Goal: Find specific page/section: Find specific page/section

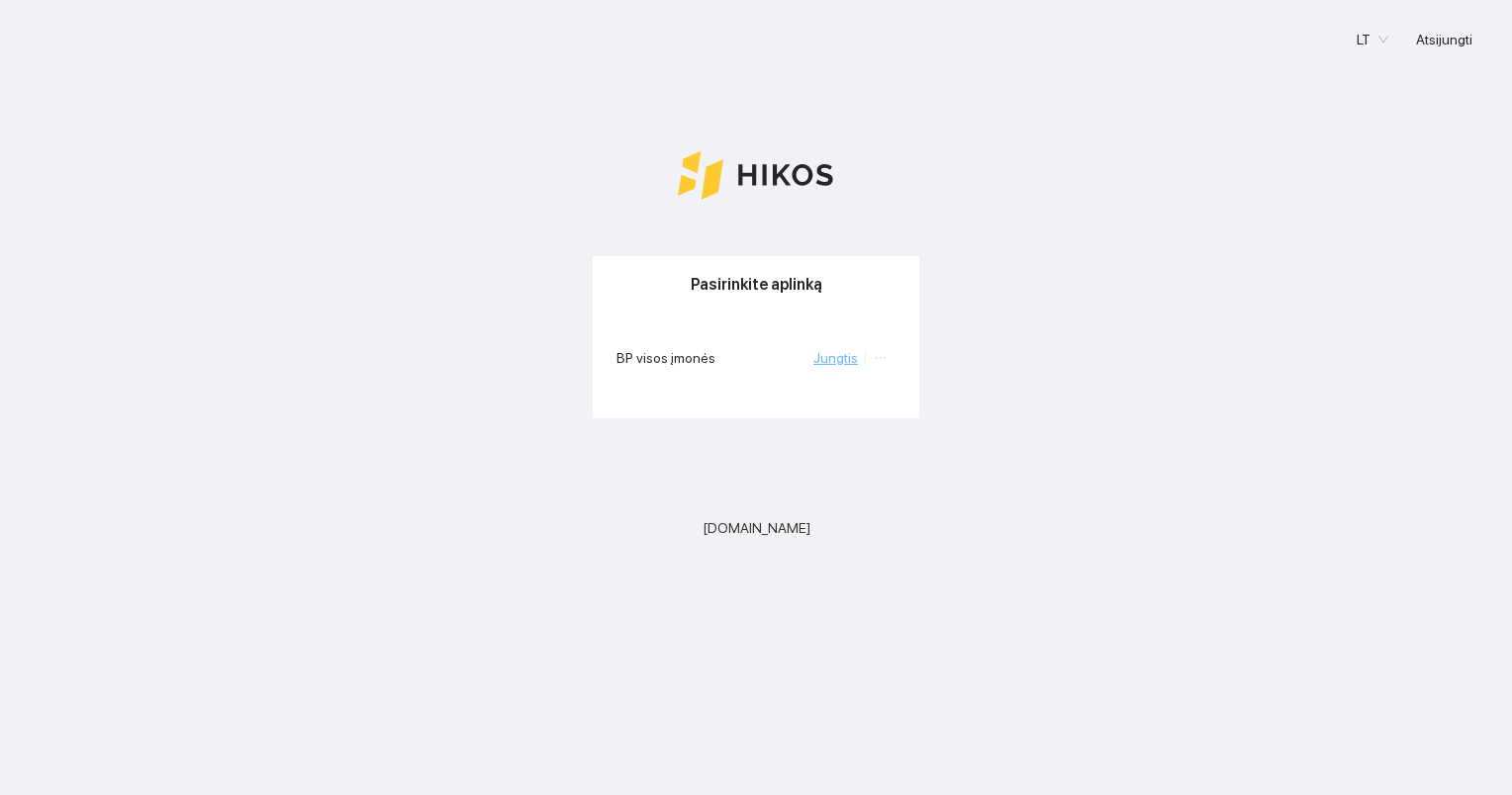
click at [838, 357] on link "Jungtis" at bounding box center [835, 359] width 45 height 16
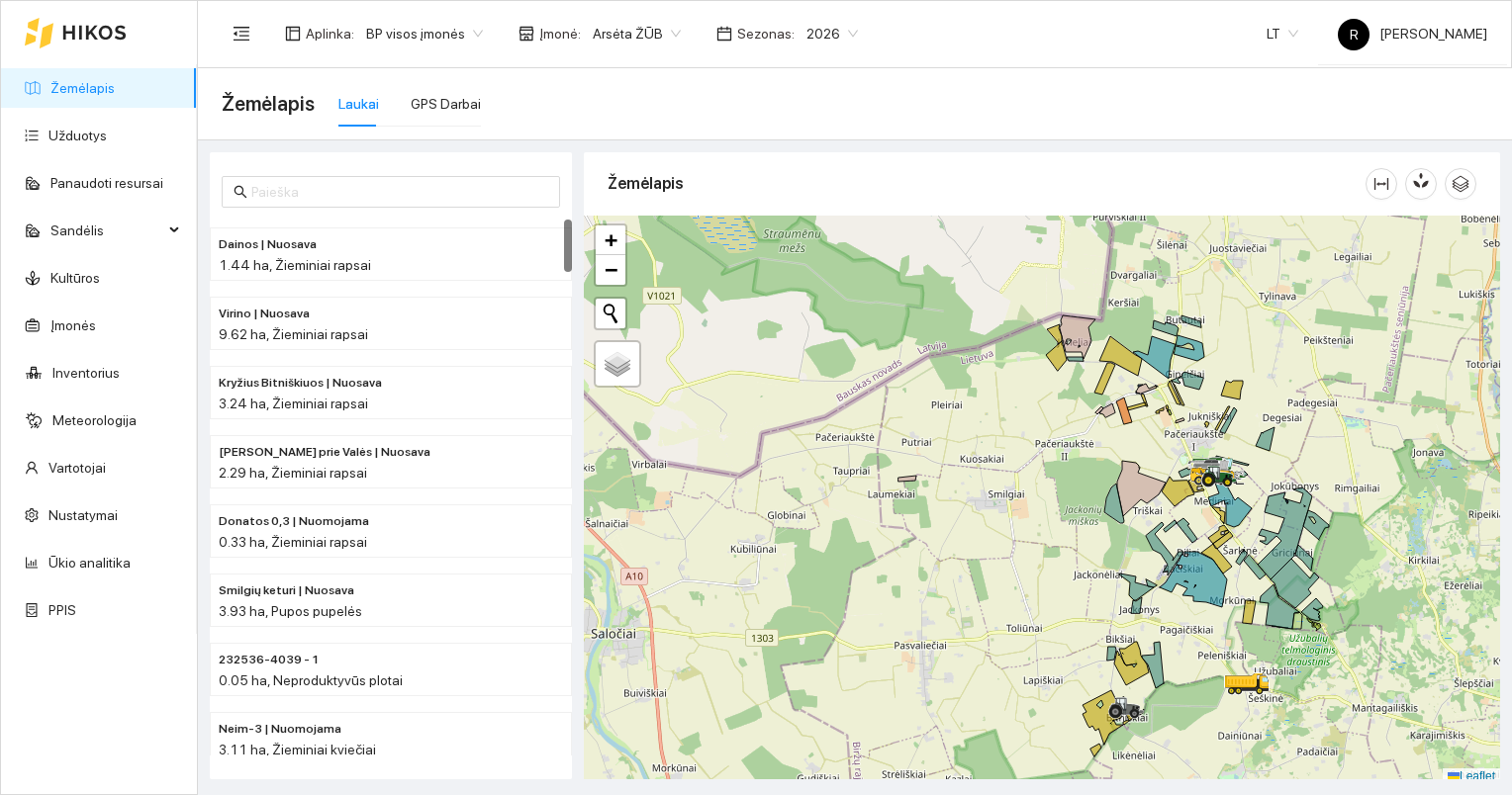
scroll to position [5, 0]
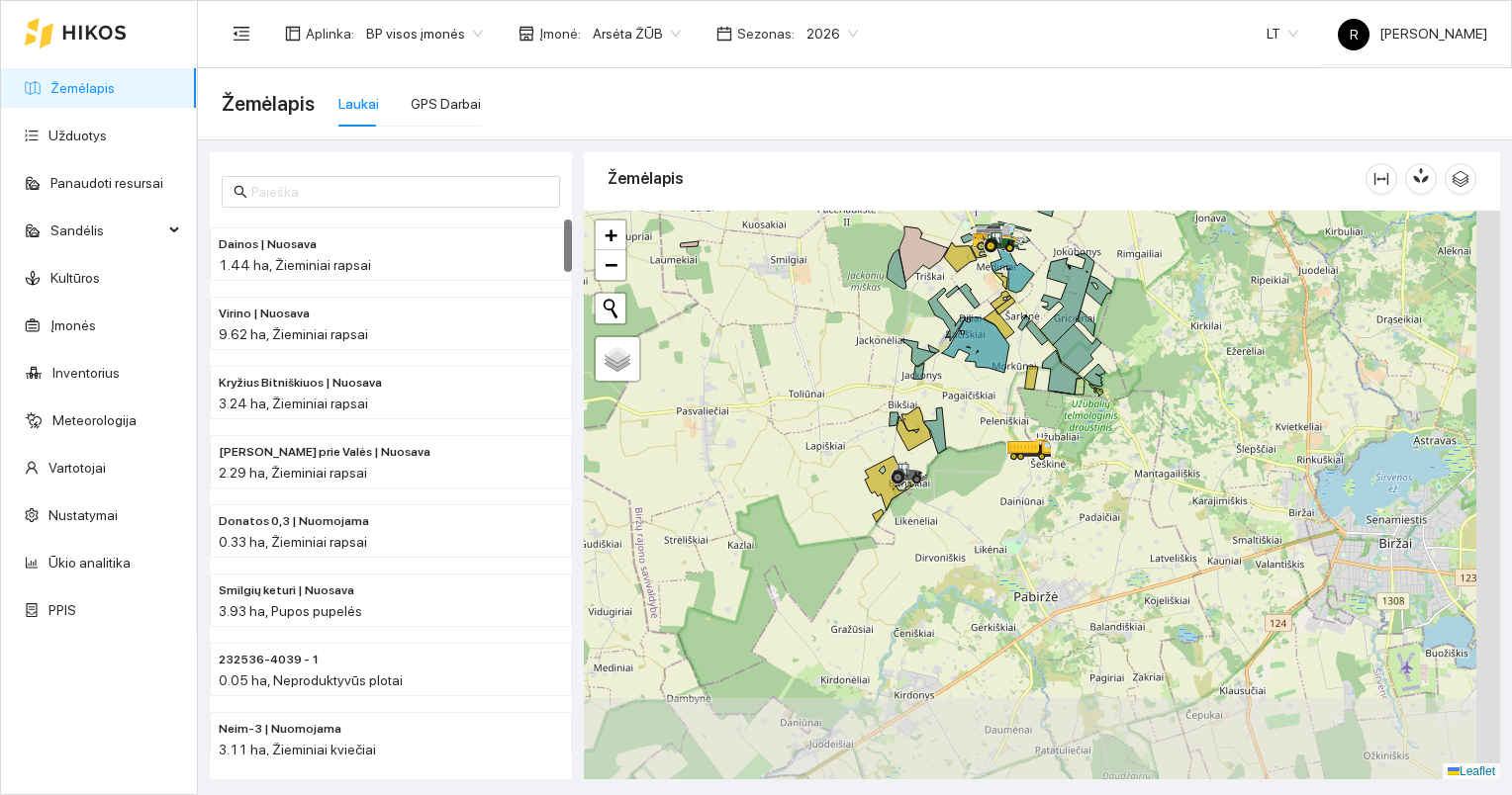
drag, startPoint x: 999, startPoint y: 545, endPoint x: 768, endPoint y: 297, distance: 338.9
click at [768, 297] on div at bounding box center [1041, 495] width 916 height 570
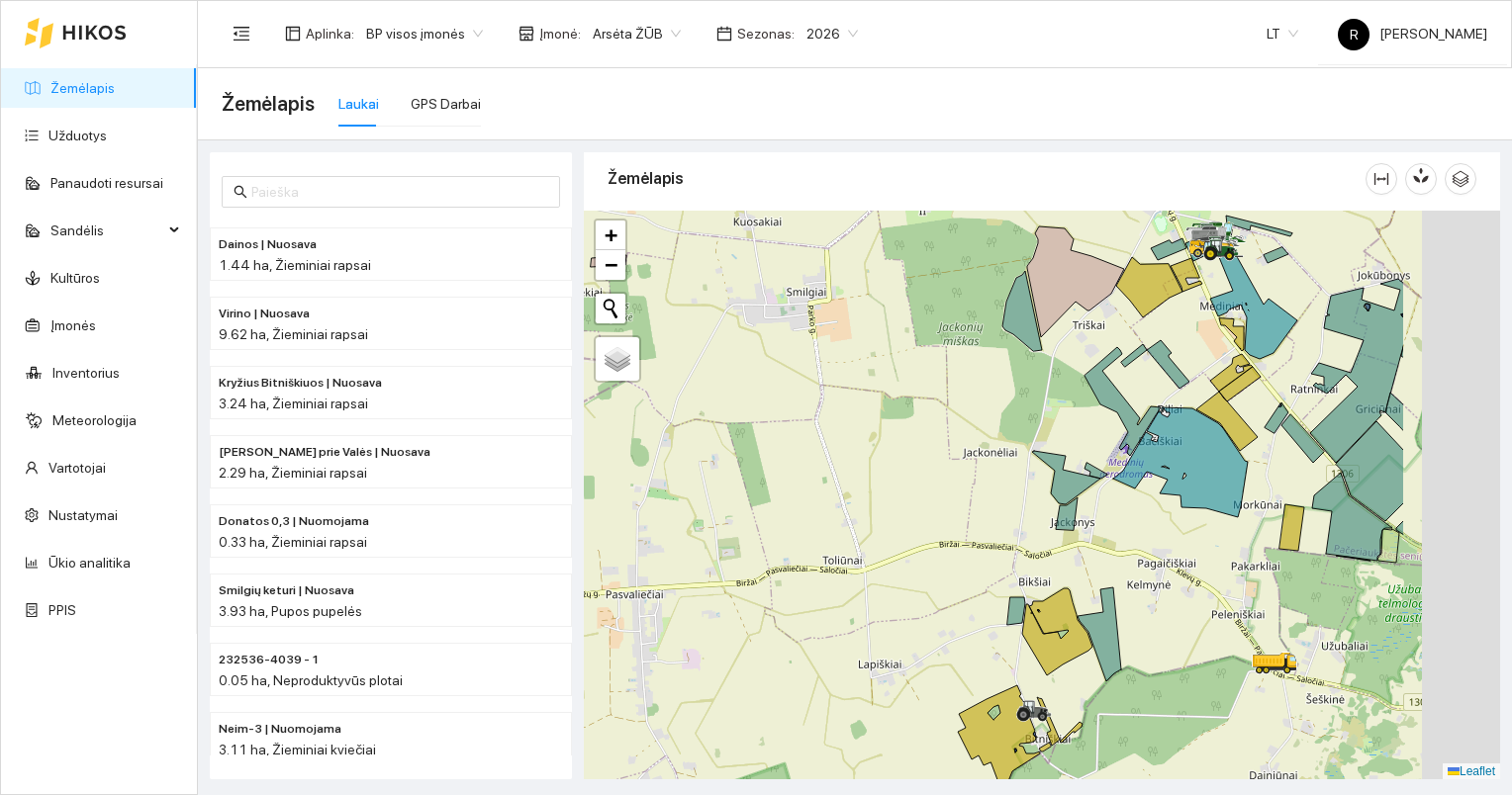
drag, startPoint x: 1197, startPoint y: 483, endPoint x: 958, endPoint y: 577, distance: 256.8
click at [958, 577] on div at bounding box center [1041, 495] width 916 height 570
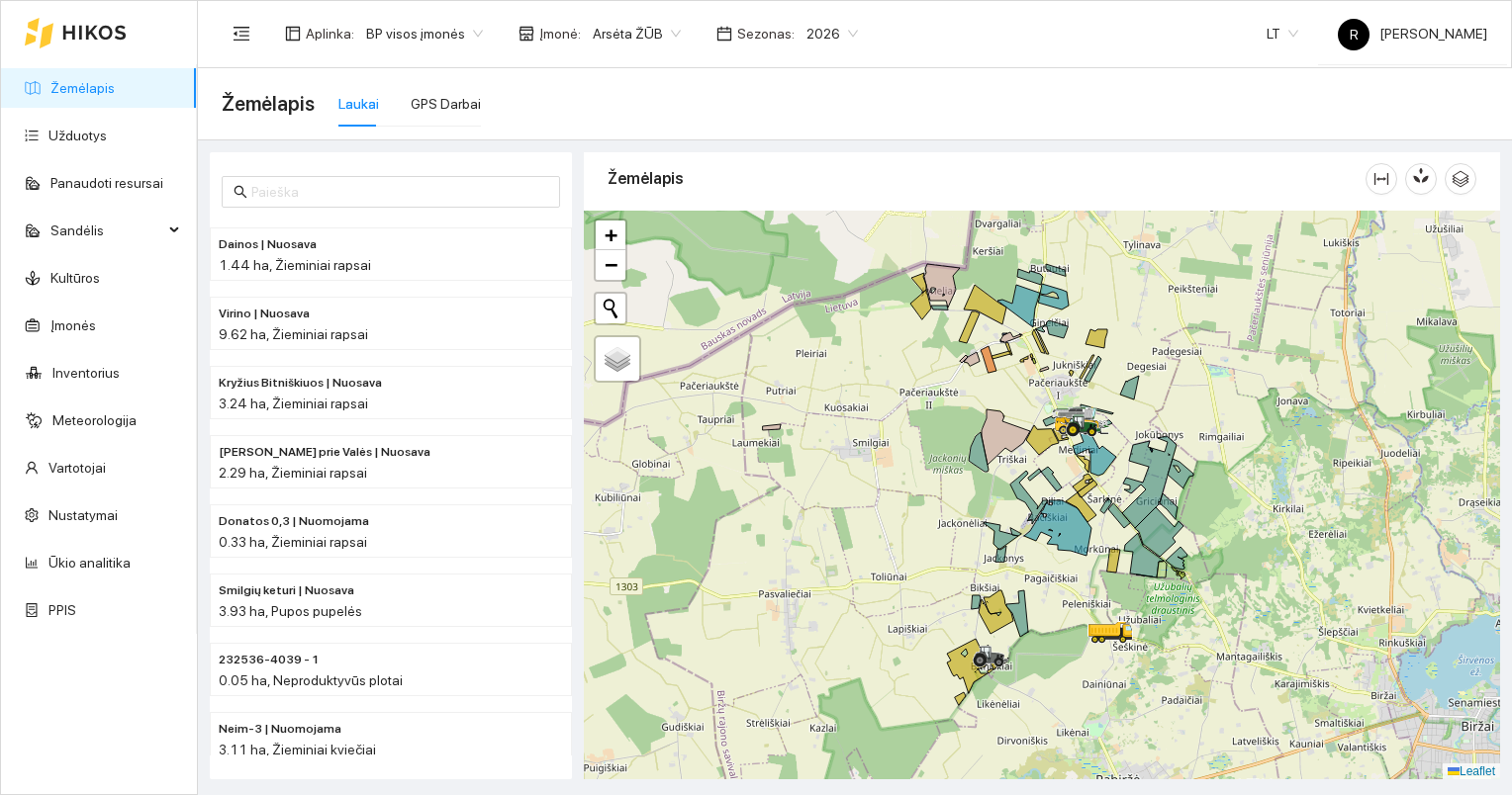
drag, startPoint x: 930, startPoint y: 504, endPoint x: 925, endPoint y: 519, distance: 15.8
click at [922, 518] on div at bounding box center [1041, 495] width 916 height 570
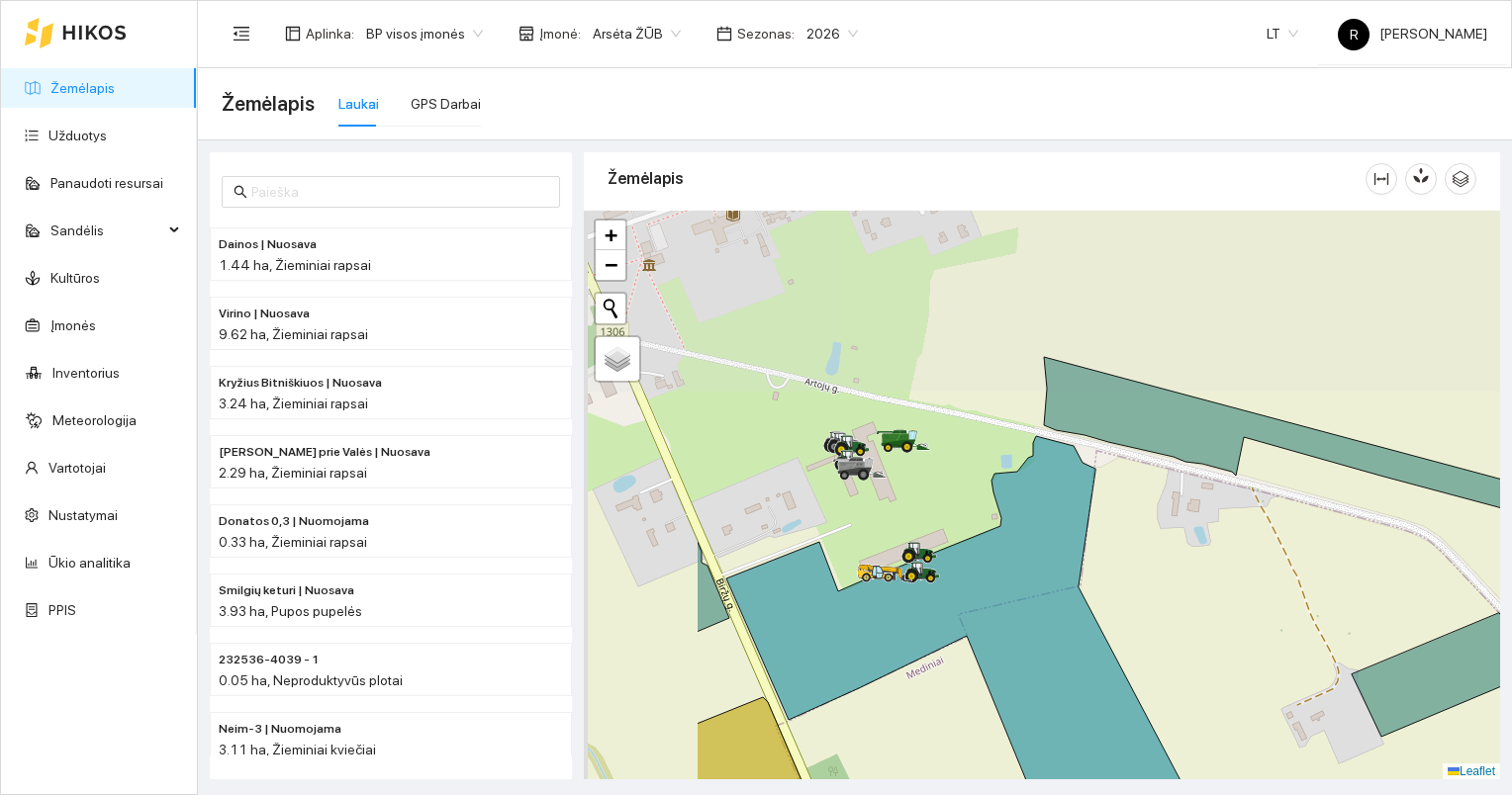
drag, startPoint x: 898, startPoint y: 420, endPoint x: 1206, endPoint y: 662, distance: 391.7
click at [1202, 664] on div at bounding box center [1041, 495] width 916 height 570
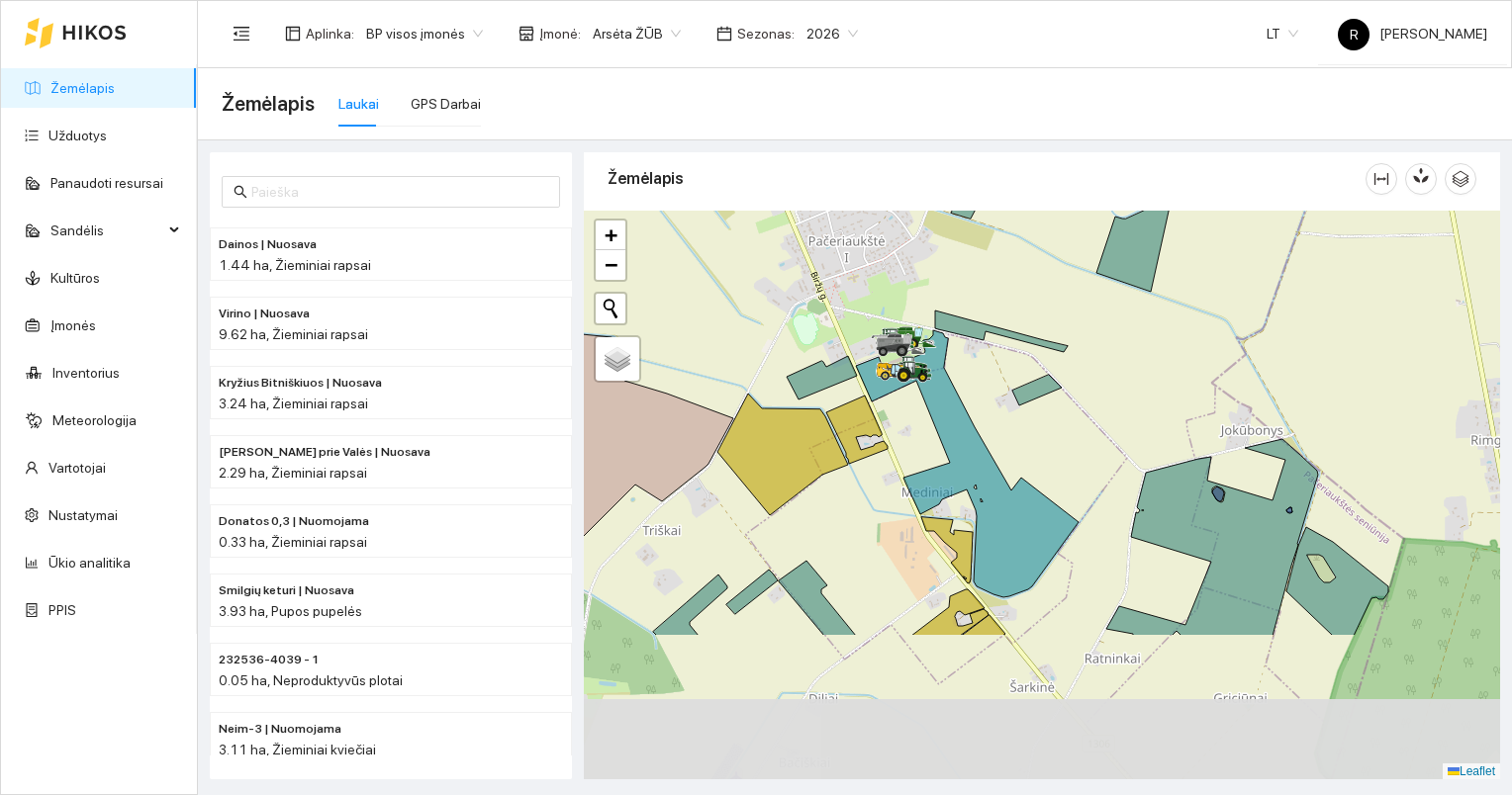
drag, startPoint x: 809, startPoint y: 659, endPoint x: 889, endPoint y: 449, distance: 224.7
click at [893, 449] on div at bounding box center [1041, 495] width 916 height 570
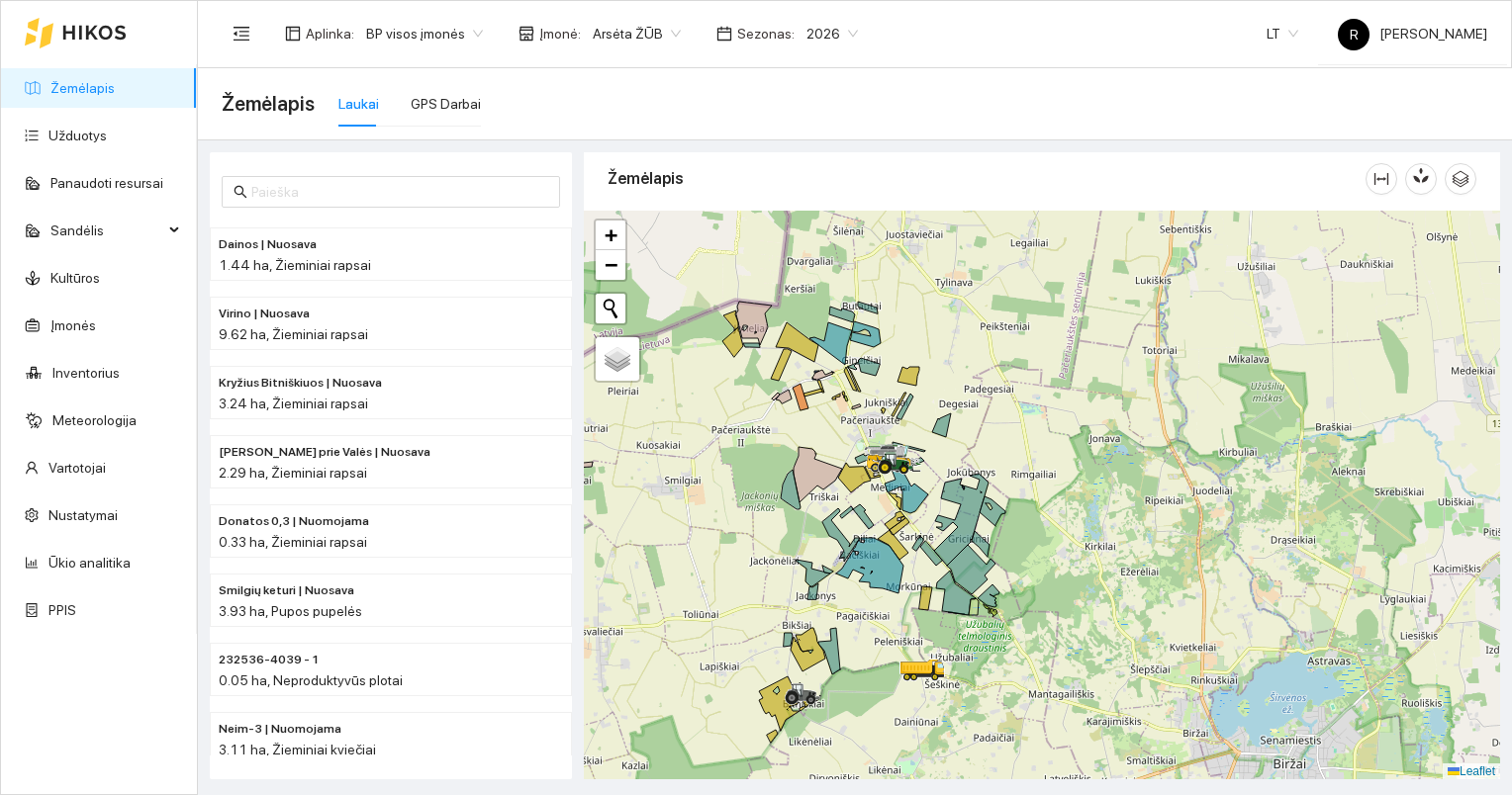
drag, startPoint x: 825, startPoint y: 601, endPoint x: 873, endPoint y: 515, distance: 98.5
click at [870, 520] on div at bounding box center [1041, 495] width 916 height 570
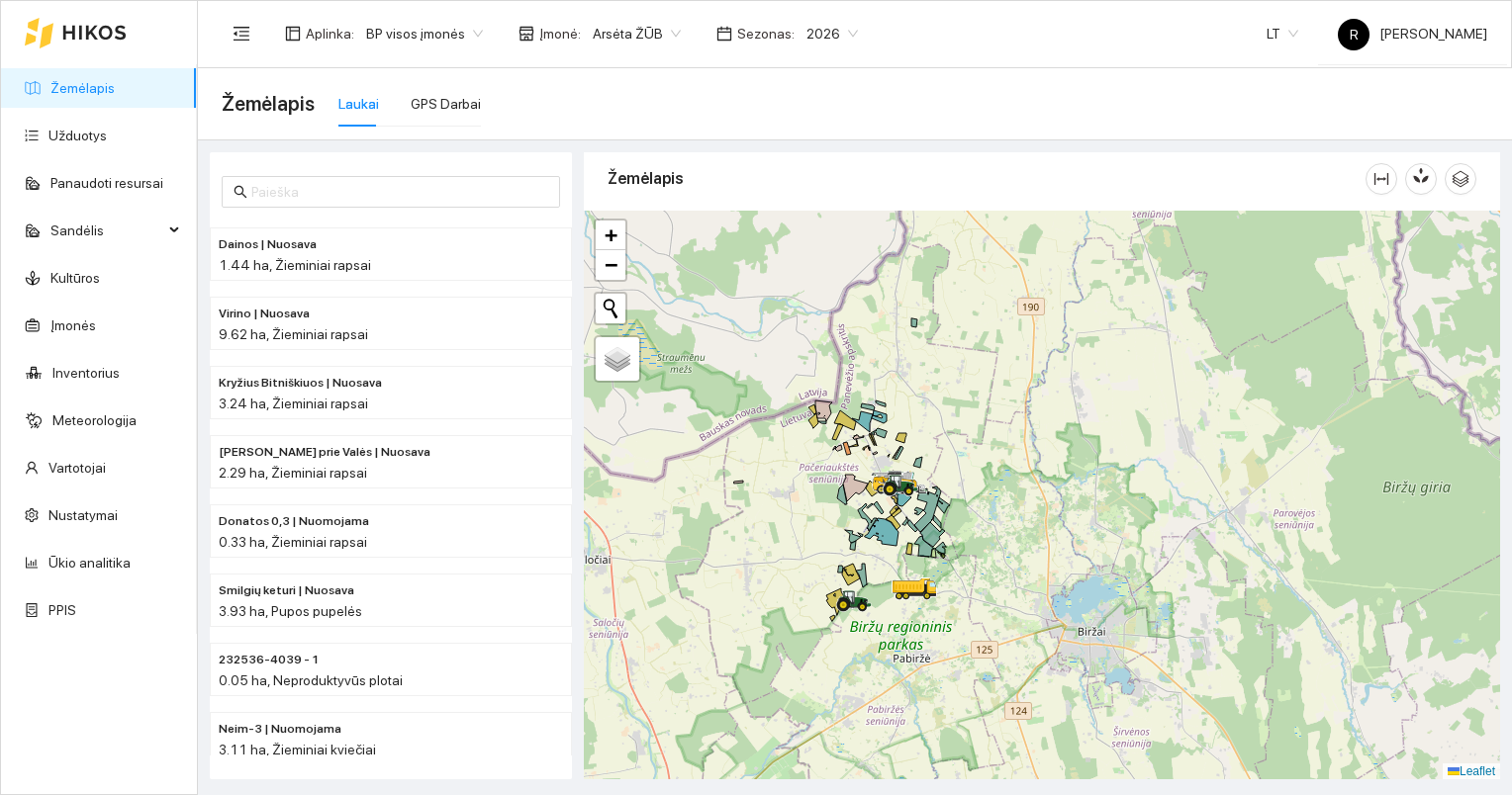
drag, startPoint x: 751, startPoint y: 648, endPoint x: 824, endPoint y: 485, distance: 178.6
click at [827, 471] on div at bounding box center [1041, 495] width 916 height 570
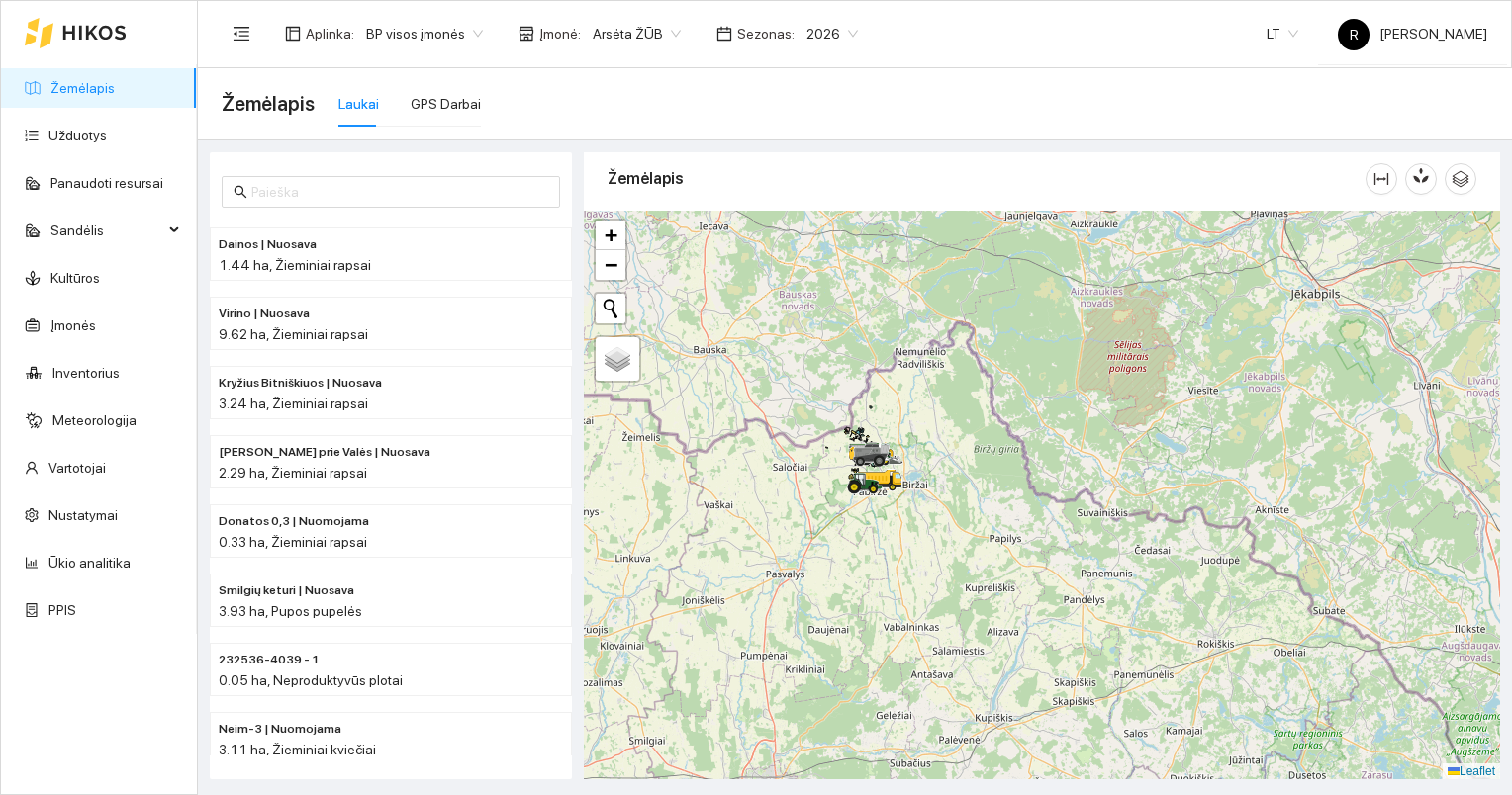
drag, startPoint x: 775, startPoint y: 595, endPoint x: 1009, endPoint y: 484, distance: 259.0
click at [976, 487] on div at bounding box center [1041, 495] width 916 height 570
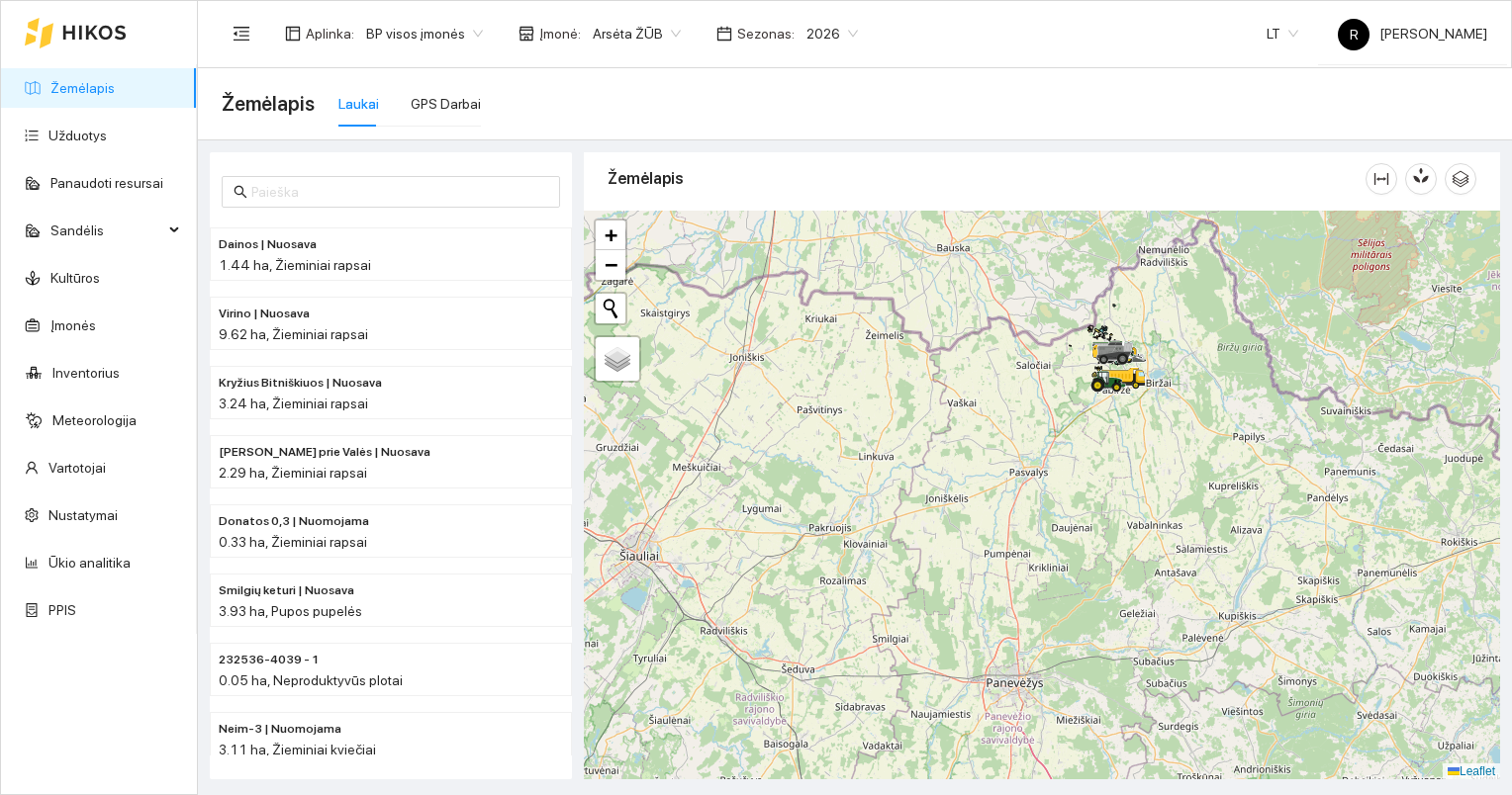
click at [665, 24] on span "Arsėta ŽŪB" at bounding box center [636, 34] width 88 height 30
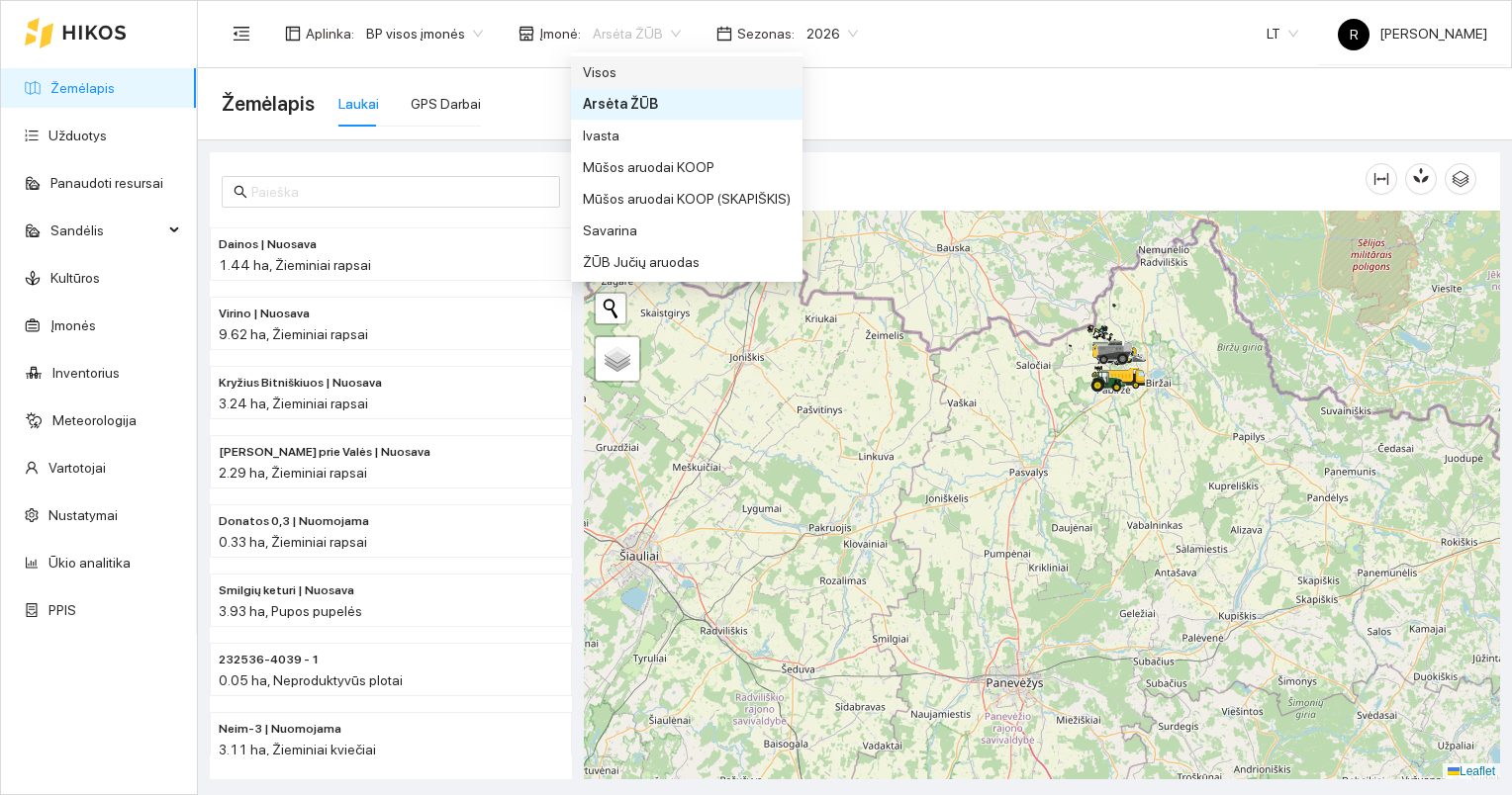
click at [613, 74] on div "Visos" at bounding box center [686, 72] width 208 height 22
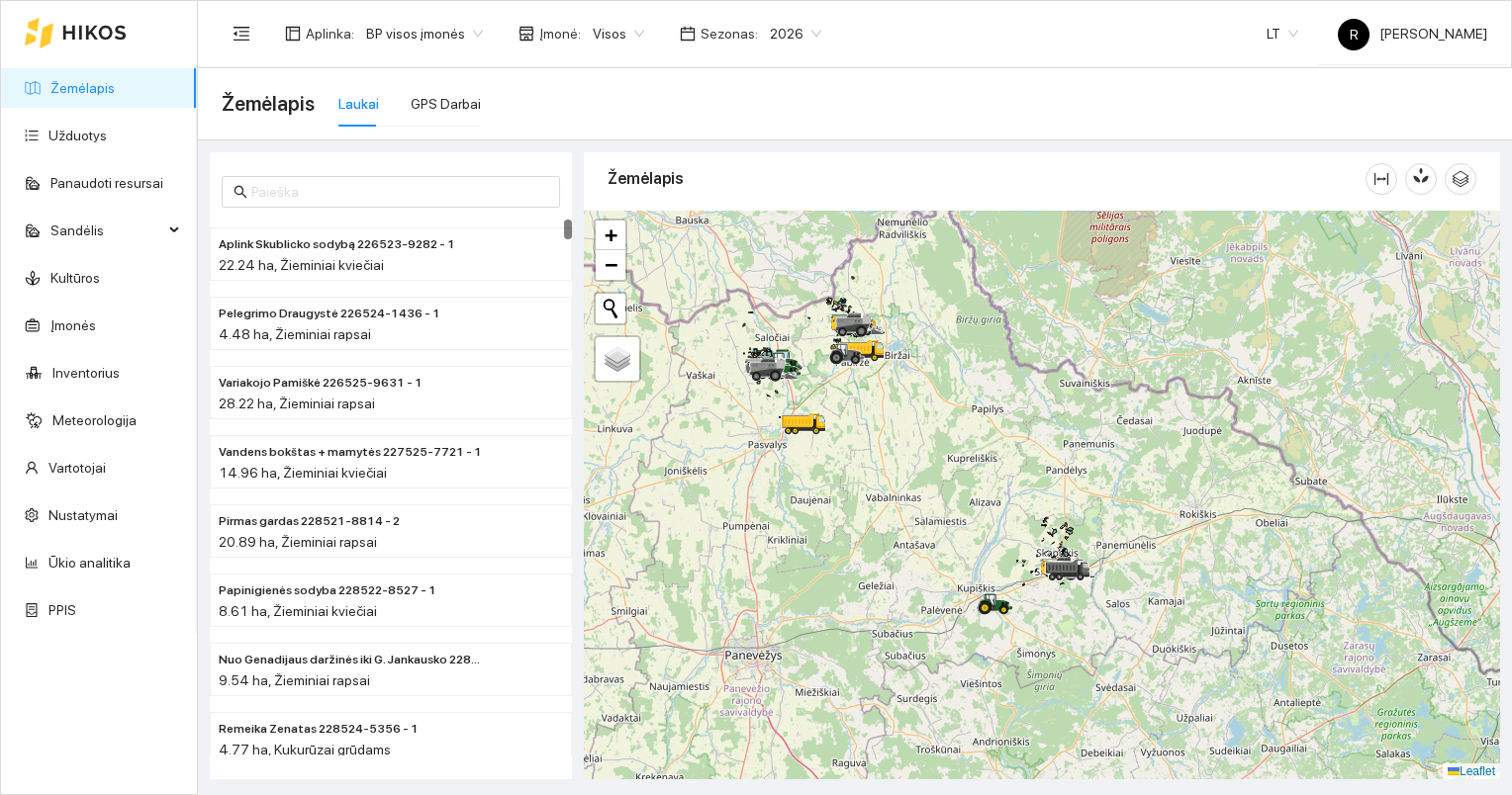
drag, startPoint x: 1218, startPoint y: 574, endPoint x: 944, endPoint y: 544, distance: 275.6
click at [944, 544] on div at bounding box center [1041, 495] width 916 height 570
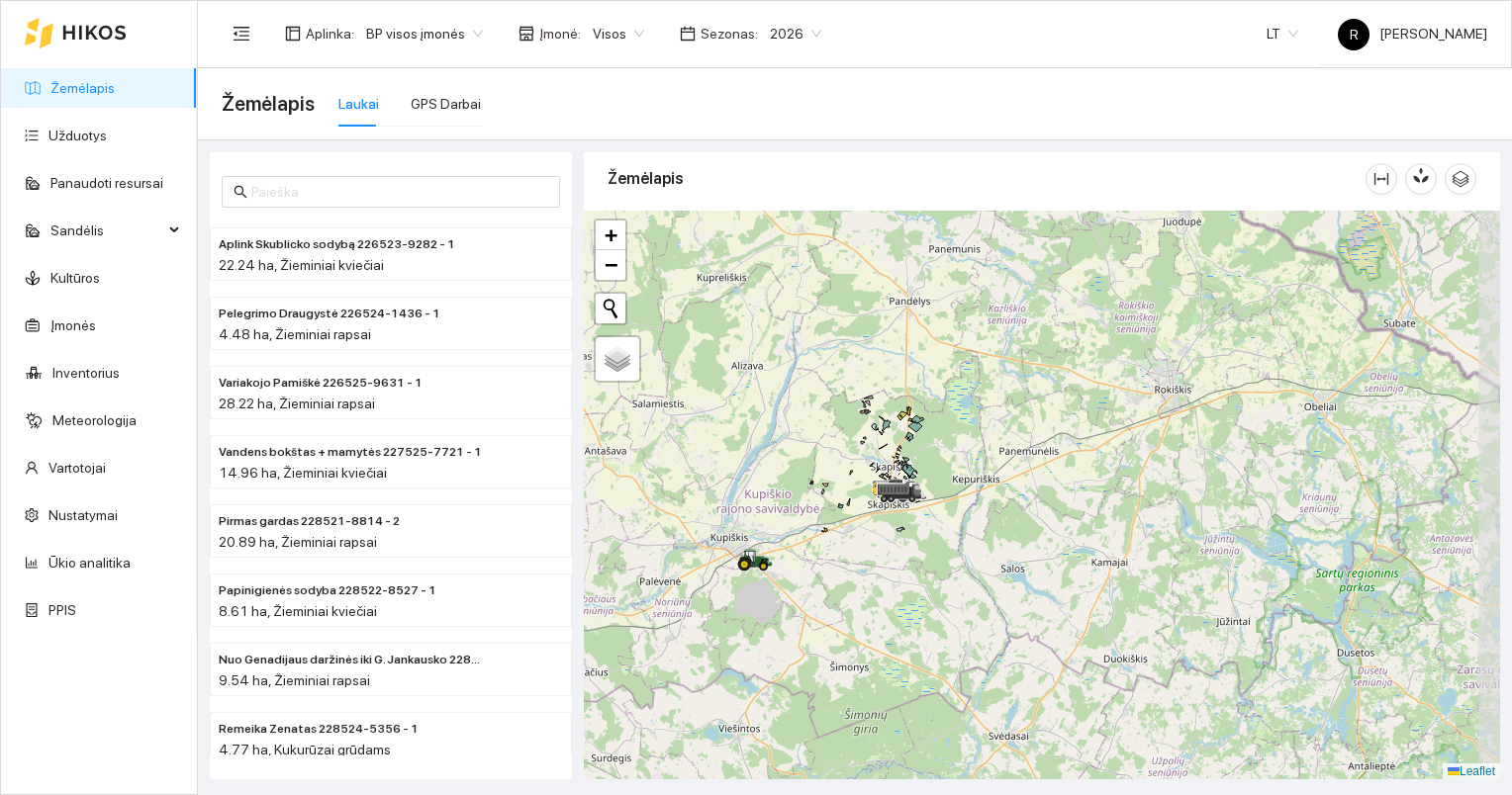
drag, startPoint x: 1188, startPoint y: 448, endPoint x: 974, endPoint y: 502, distance: 220.7
click at [974, 502] on div at bounding box center [1041, 495] width 916 height 570
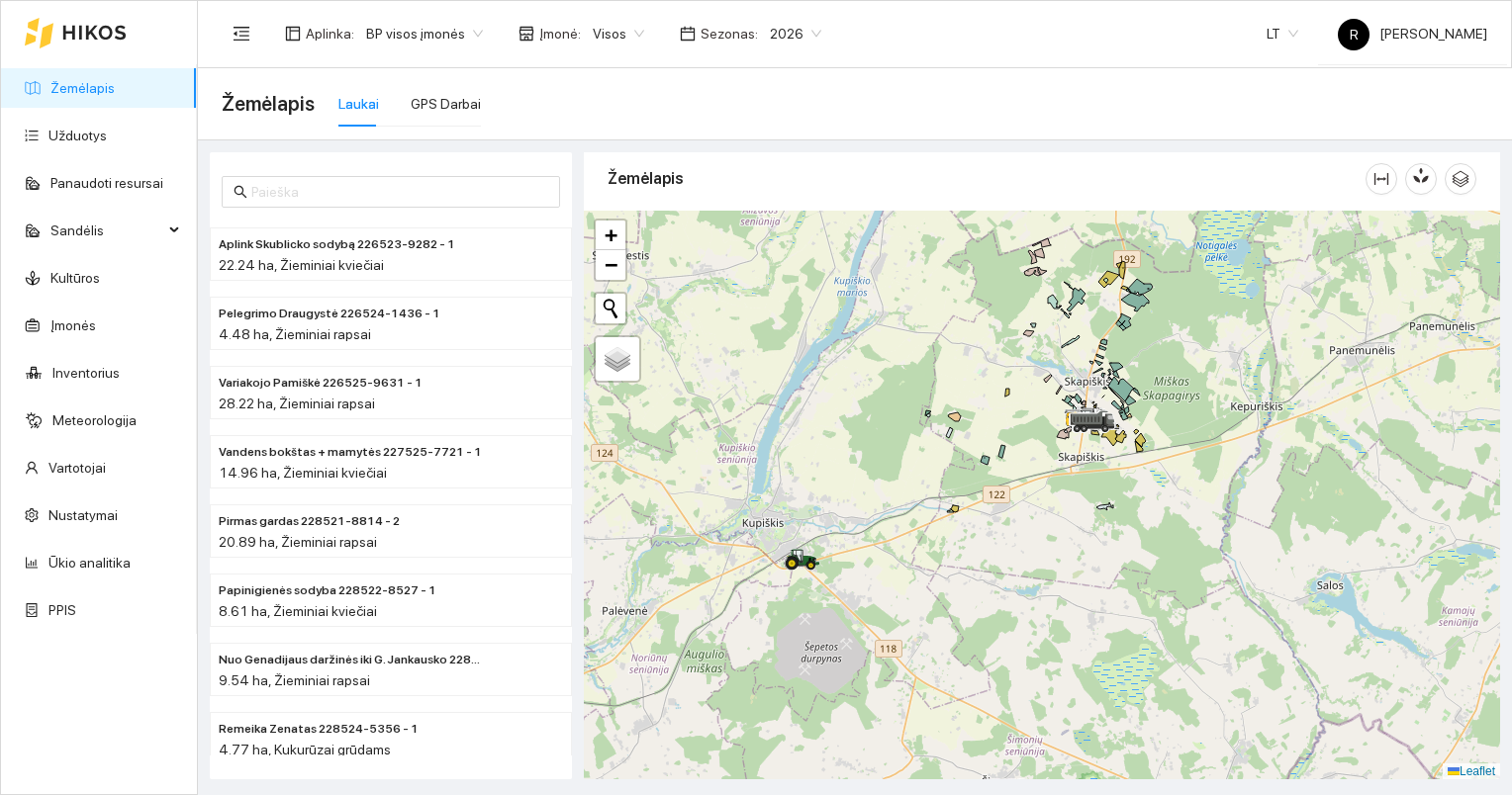
drag, startPoint x: 805, startPoint y: 579, endPoint x: 1075, endPoint y: 556, distance: 271.0
click at [1075, 556] on div at bounding box center [1041, 495] width 916 height 570
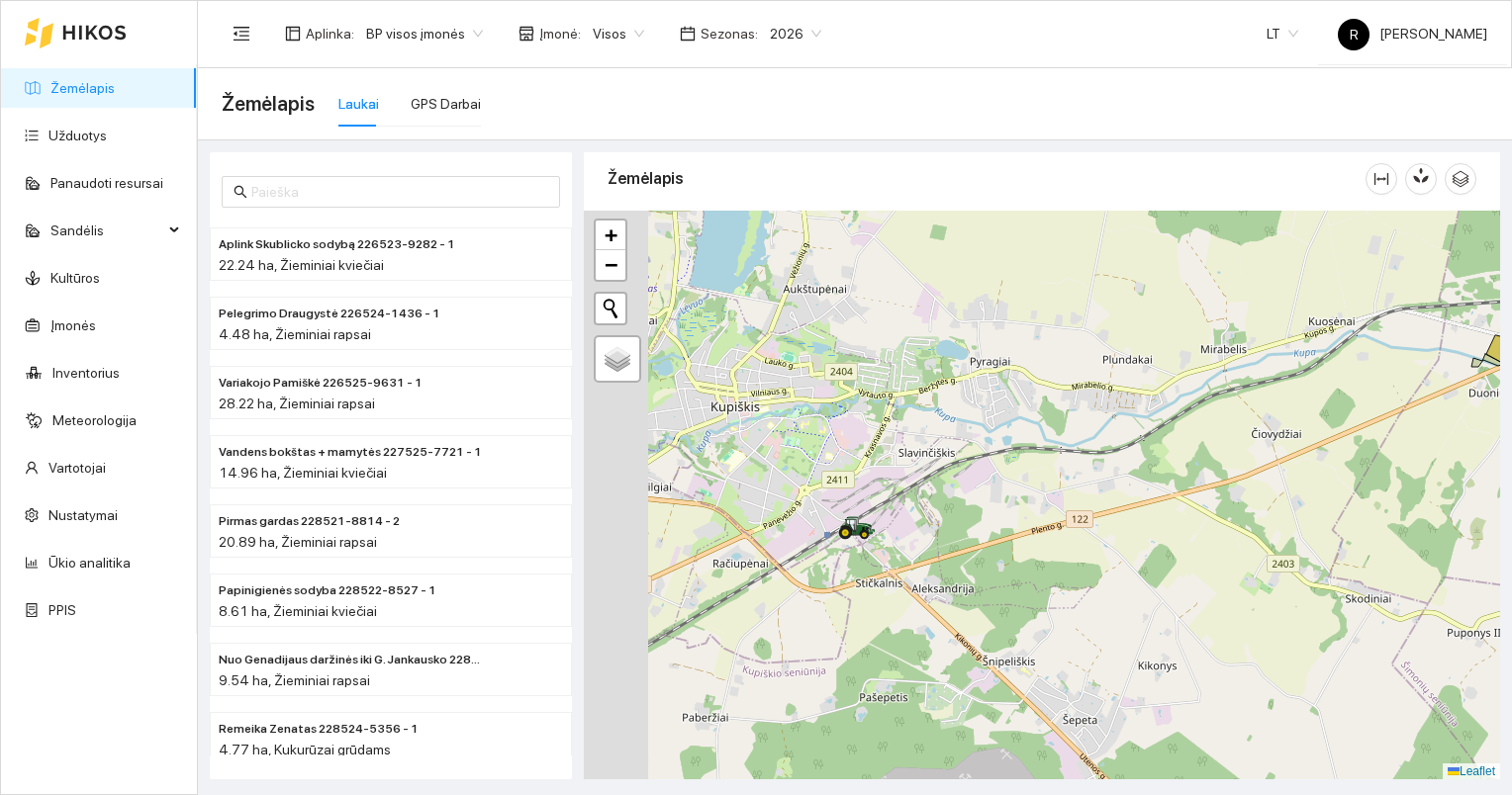
drag, startPoint x: 798, startPoint y: 544, endPoint x: 1049, endPoint y: 562, distance: 251.6
click at [1049, 562] on div at bounding box center [1041, 495] width 916 height 570
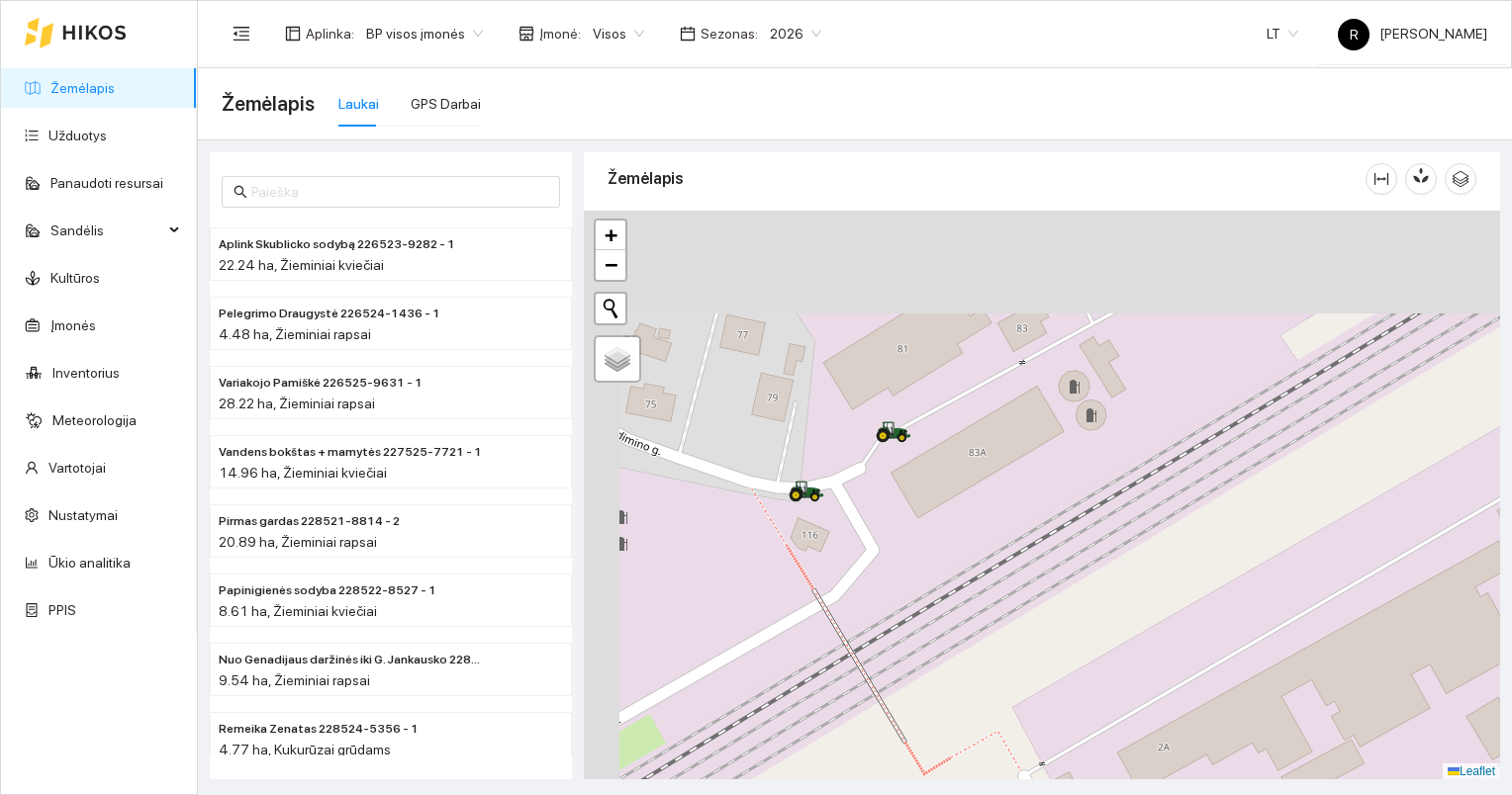
drag, startPoint x: 841, startPoint y: 419, endPoint x: 937, endPoint y: 637, distance: 238.2
click at [937, 637] on div at bounding box center [1041, 495] width 916 height 570
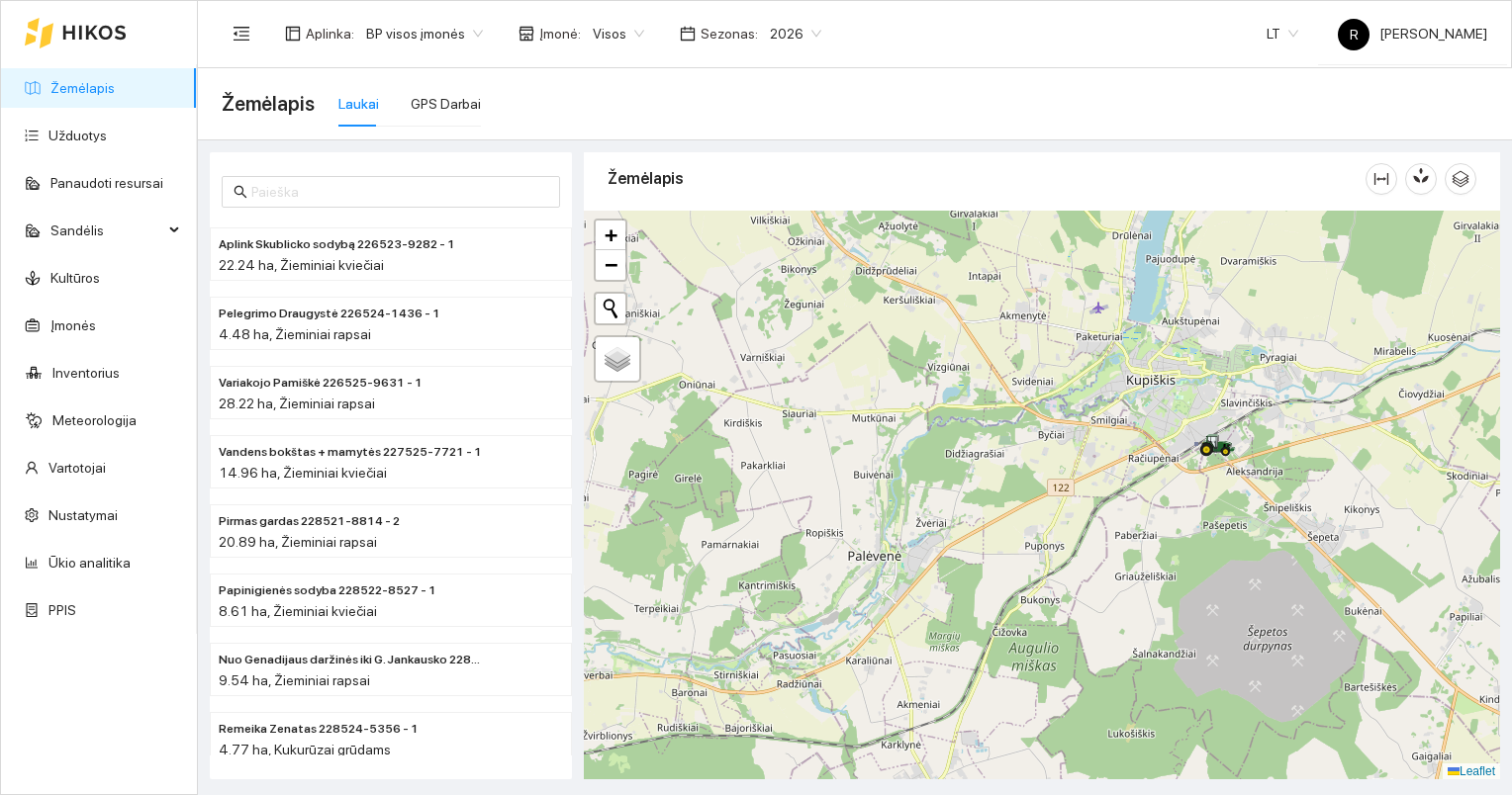
drag, startPoint x: 1293, startPoint y: 385, endPoint x: 1056, endPoint y: 503, distance: 264.8
click at [1053, 505] on div at bounding box center [1041, 495] width 916 height 570
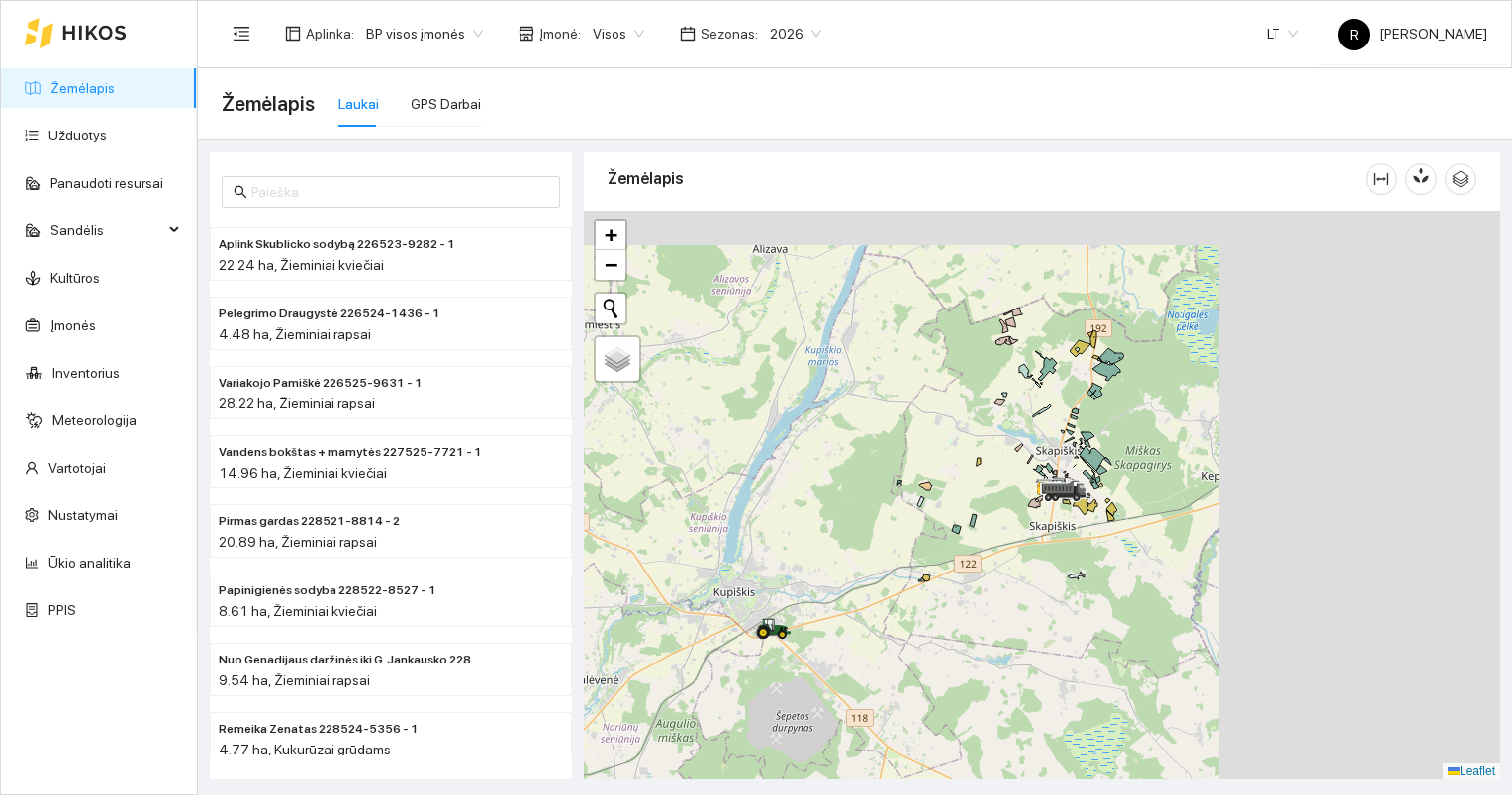
drag, startPoint x: 1282, startPoint y: 410, endPoint x: 950, endPoint y: 543, distance: 357.6
click at [950, 543] on div at bounding box center [1041, 495] width 916 height 570
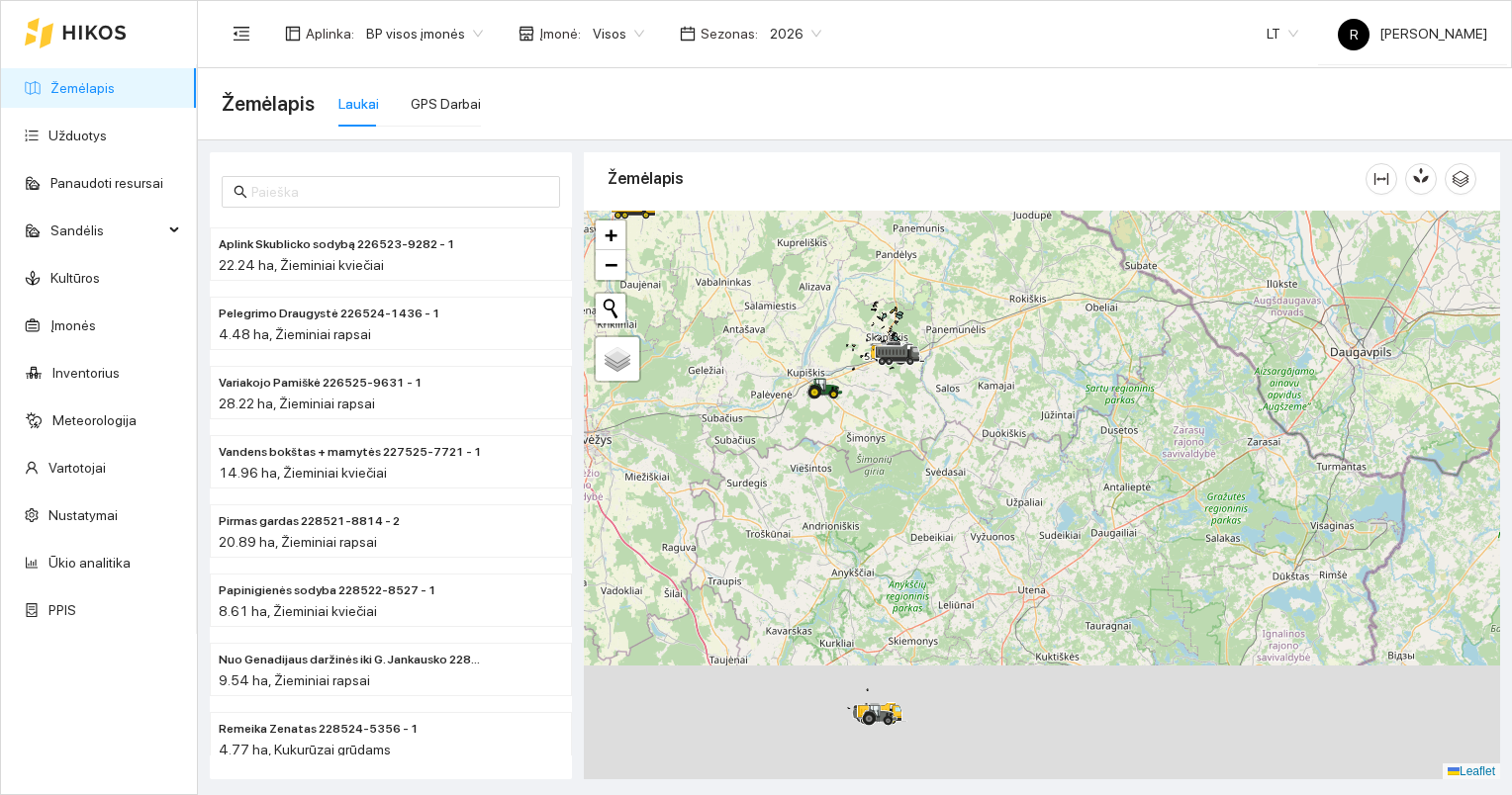
drag, startPoint x: 842, startPoint y: 555, endPoint x: 879, endPoint y: 415, distance: 144.8
click at [879, 418] on div at bounding box center [1041, 495] width 916 height 570
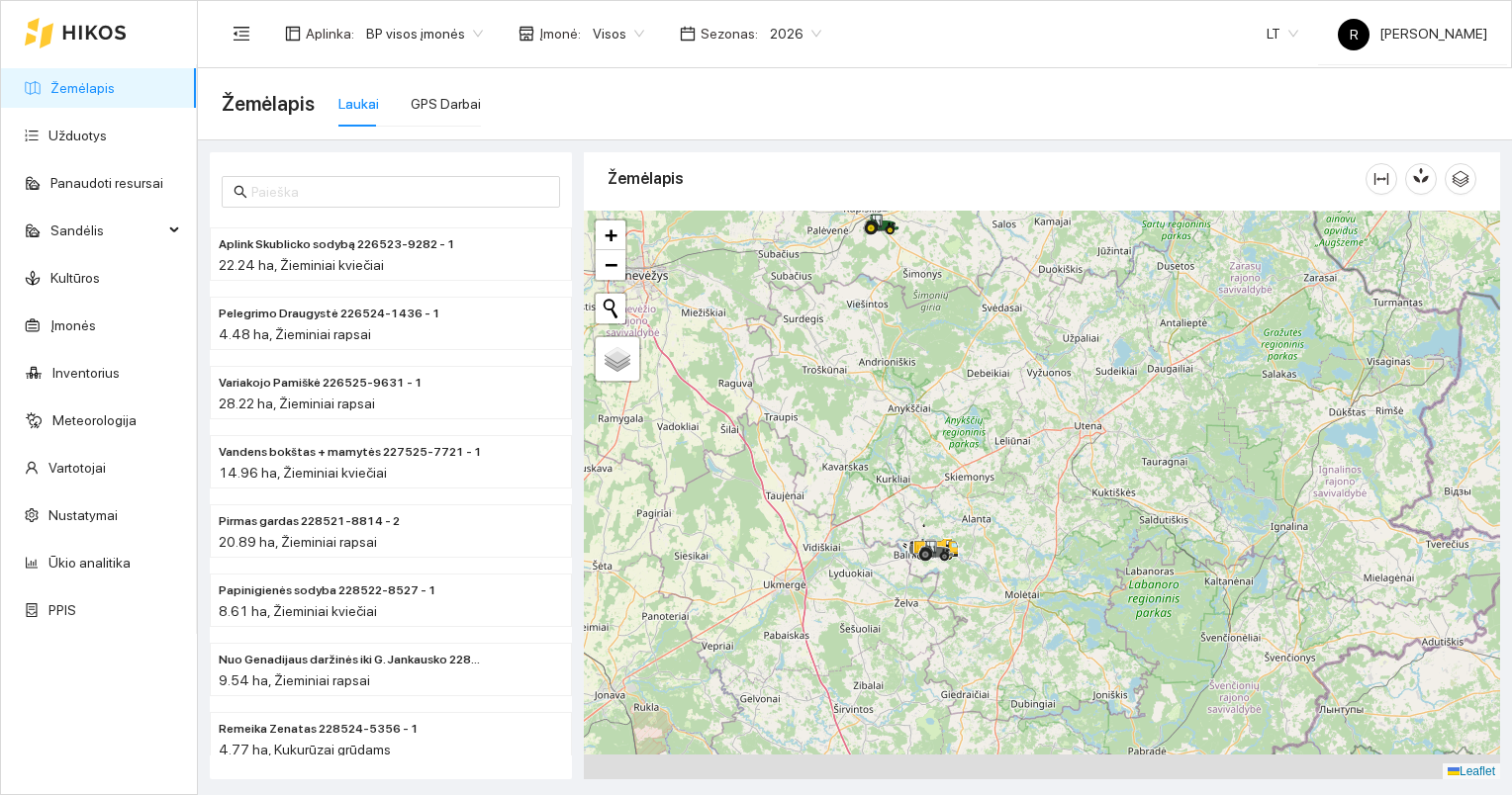
drag, startPoint x: 934, startPoint y: 546, endPoint x: 971, endPoint y: 450, distance: 102.9
click at [970, 456] on div at bounding box center [1041, 495] width 916 height 570
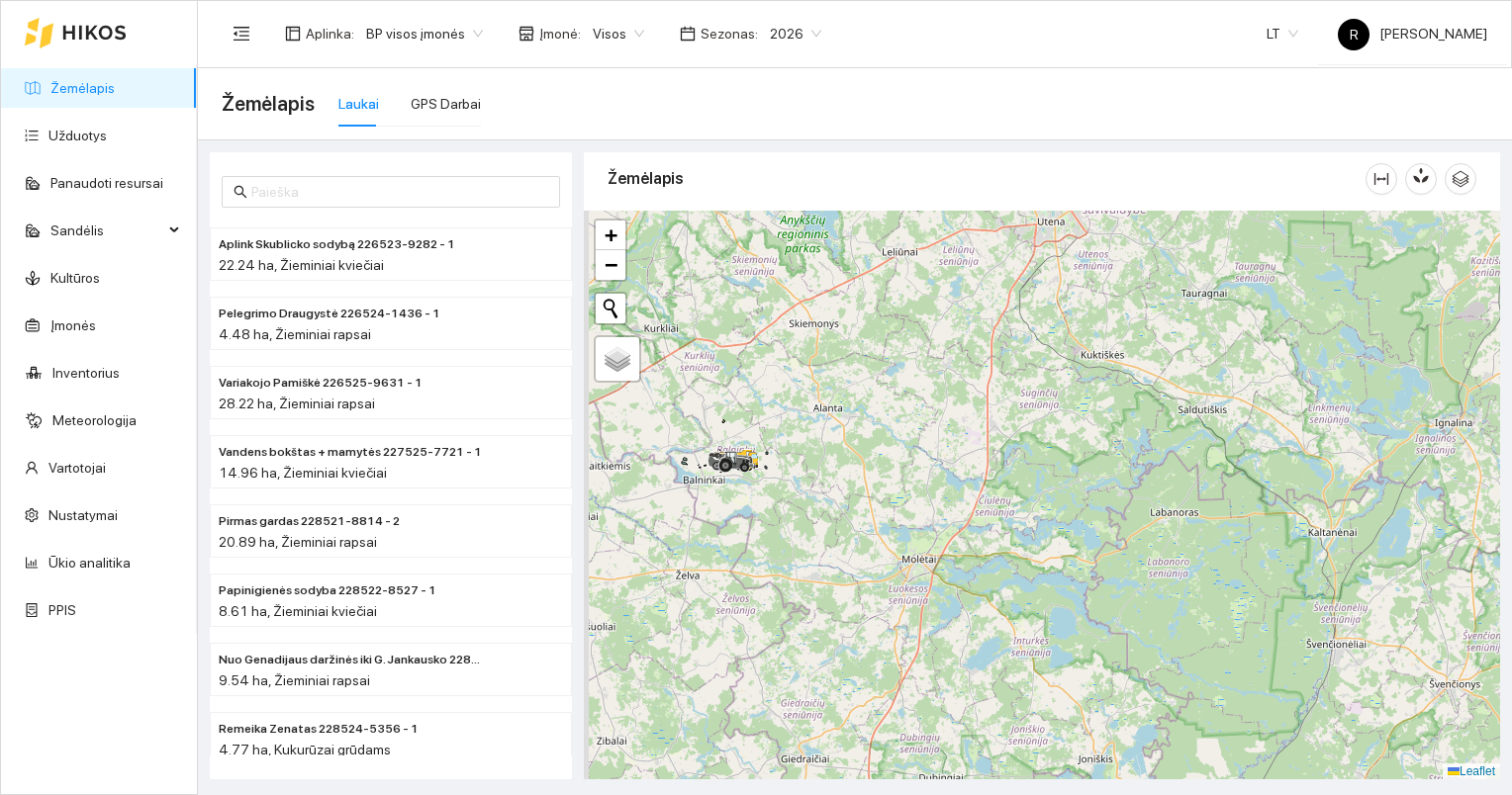
drag, startPoint x: 710, startPoint y: 452, endPoint x: 994, endPoint y: 496, distance: 287.4
click at [763, 470] on icon at bounding box center [734, 461] width 55 height 18
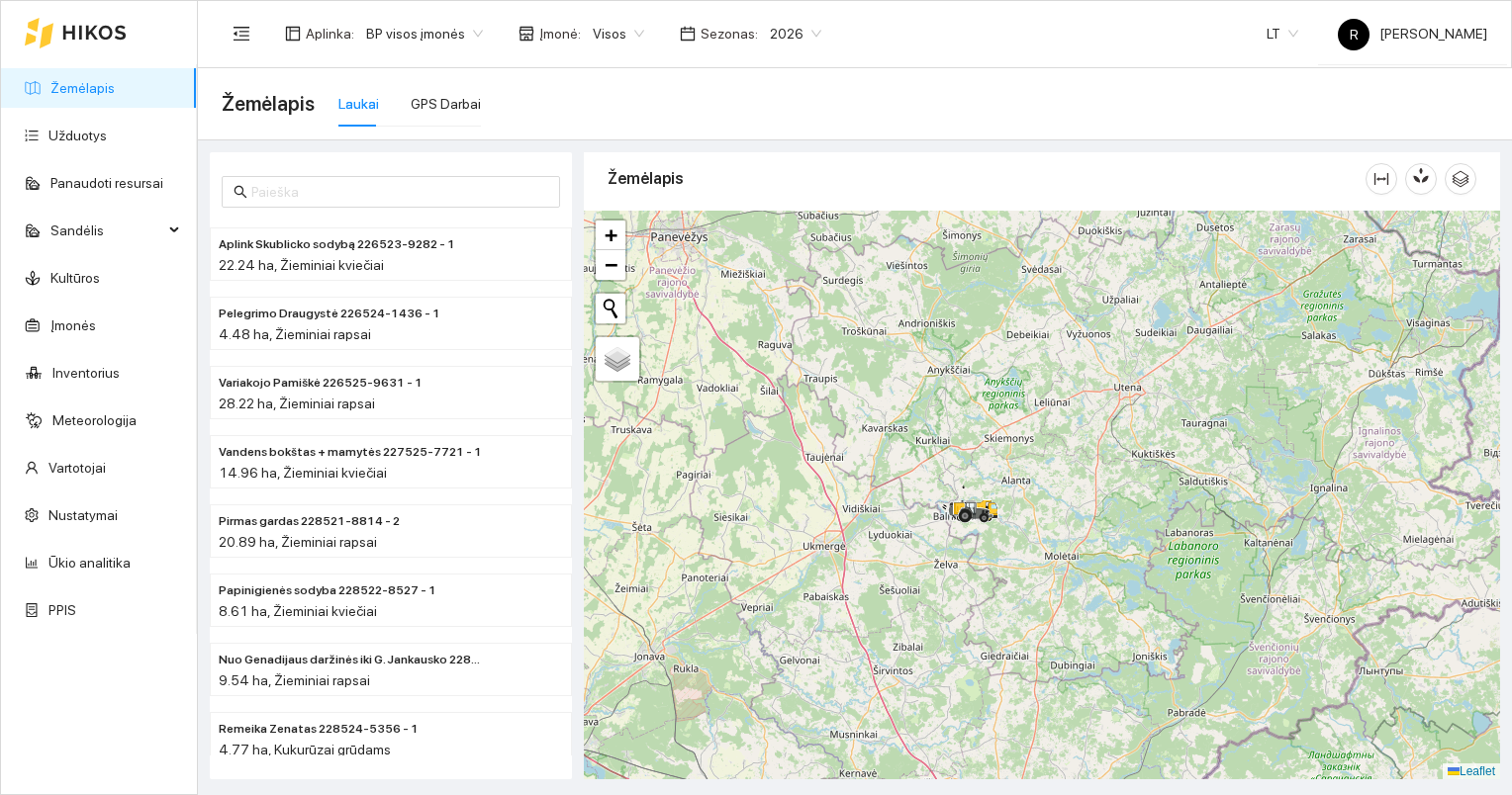
drag, startPoint x: 844, startPoint y: 415, endPoint x: 877, endPoint y: 572, distance: 160.4
click at [877, 572] on div at bounding box center [1041, 495] width 916 height 570
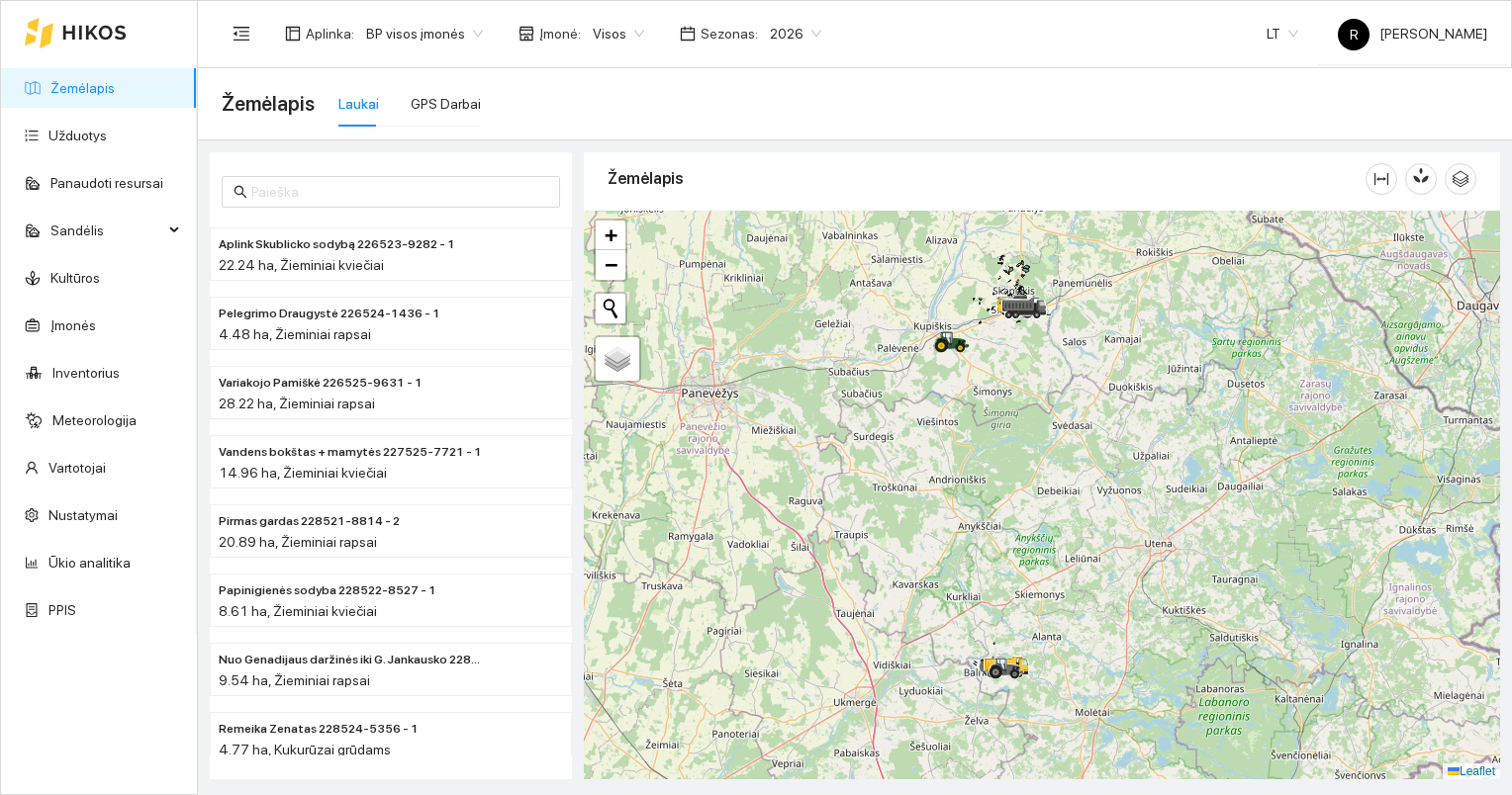
drag, startPoint x: 906, startPoint y: 412, endPoint x: 979, endPoint y: 617, distance: 217.6
click at [980, 618] on div at bounding box center [1041, 495] width 916 height 570
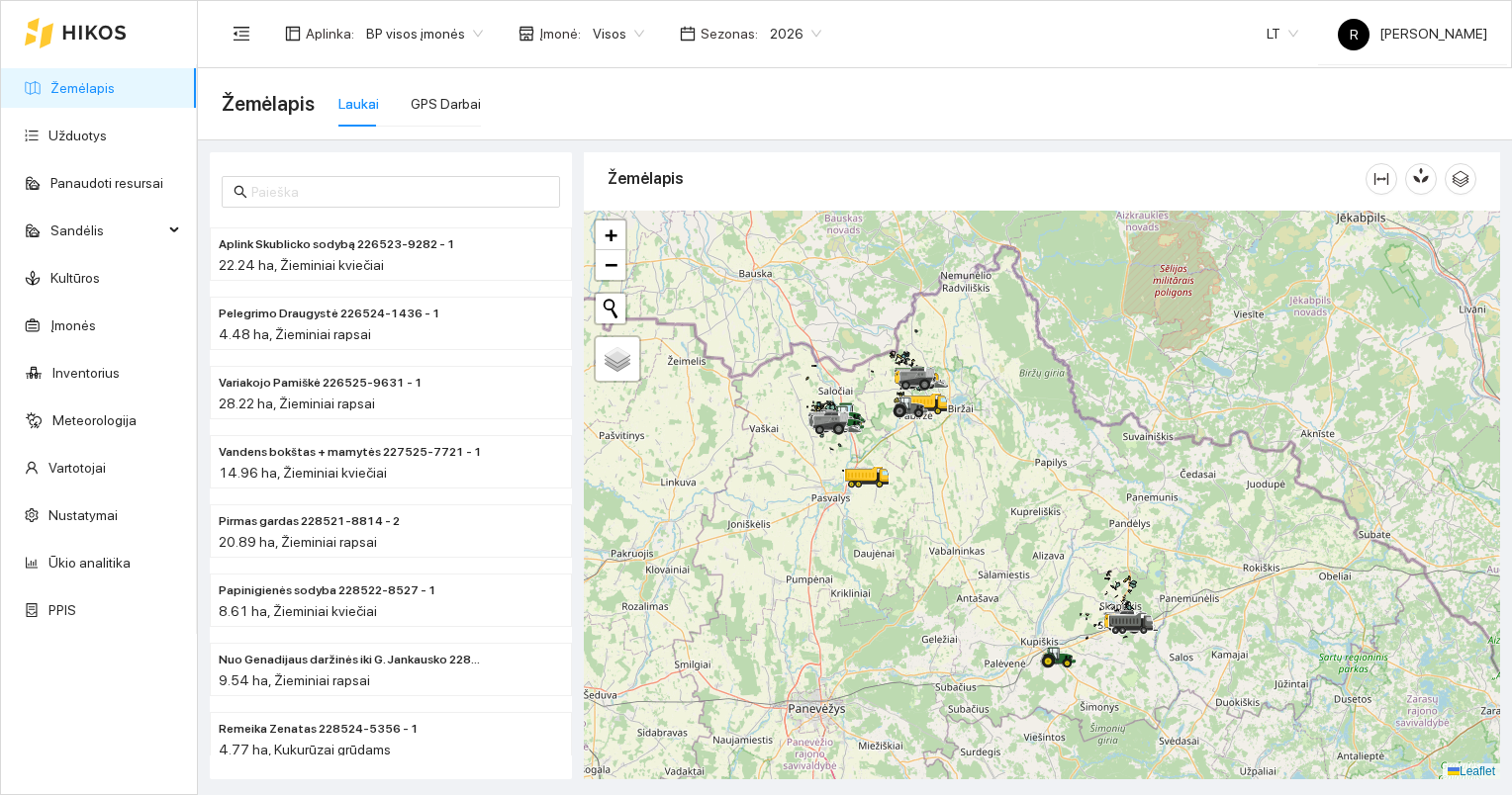
drag, startPoint x: 860, startPoint y: 440, endPoint x: 904, endPoint y: 589, distance: 155.4
click at [907, 589] on div at bounding box center [1041, 495] width 916 height 570
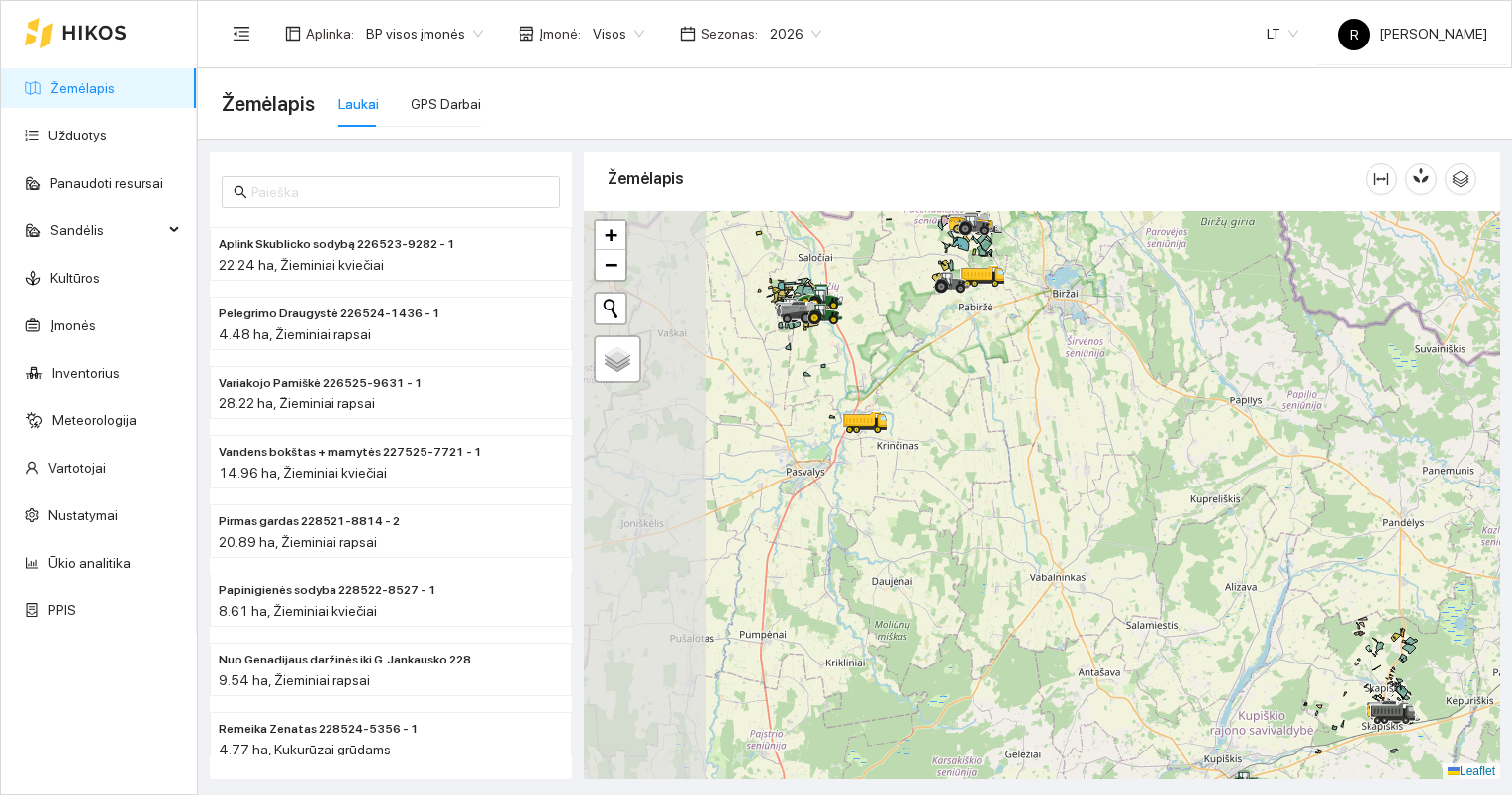
drag, startPoint x: 725, startPoint y: 447, endPoint x: 941, endPoint y: 472, distance: 217.4
click at [859, 458] on div at bounding box center [853, 433] width 12 height 50
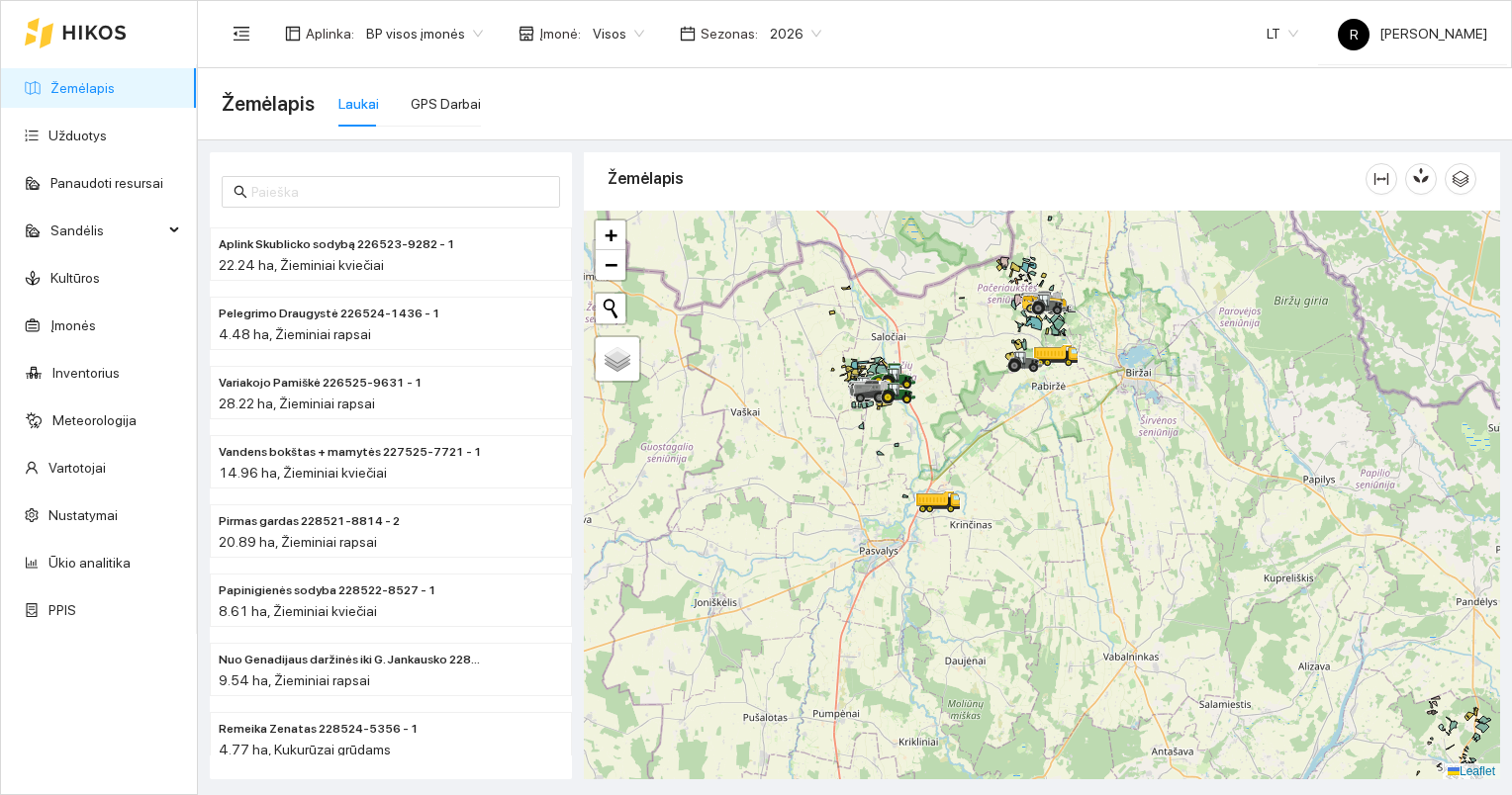
drag, startPoint x: 839, startPoint y: 411, endPoint x: 836, endPoint y: 435, distance: 24.2
click at [836, 435] on div at bounding box center [1041, 495] width 916 height 570
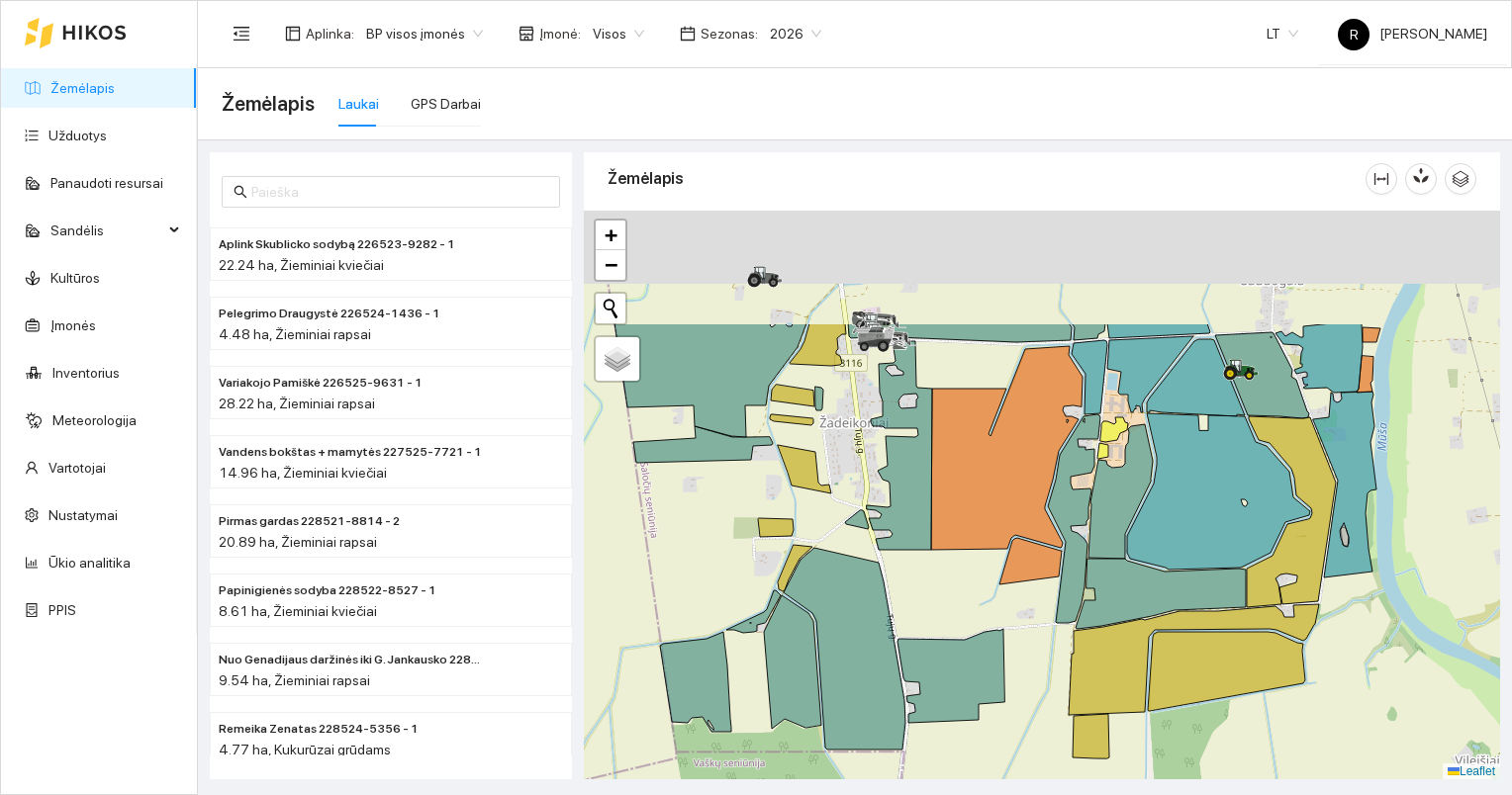
drag, startPoint x: 806, startPoint y: 471, endPoint x: 740, endPoint y: 589, distance: 135.2
click at [758, 537] on icon at bounding box center [776, 527] width 36 height 19
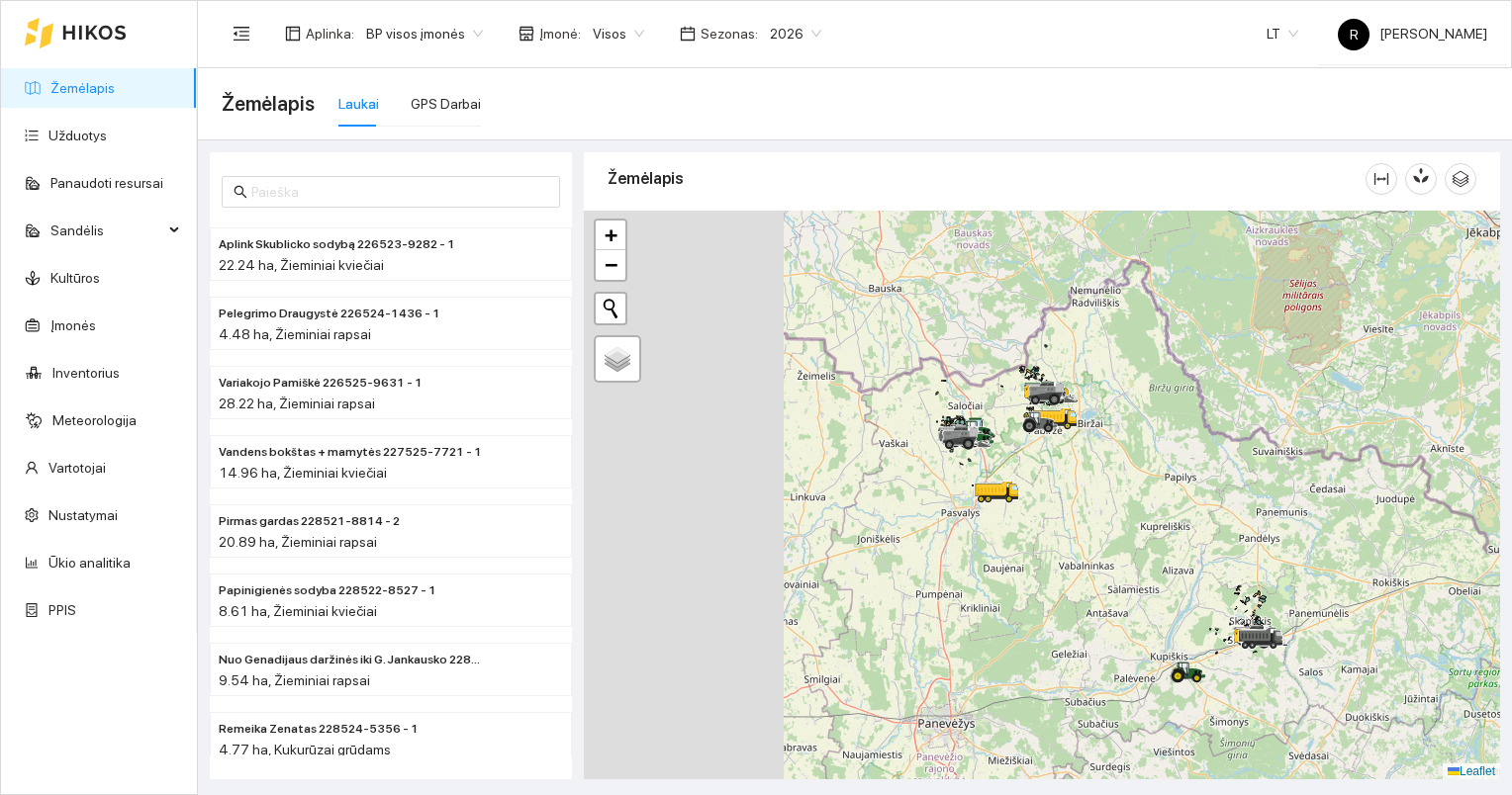
drag, startPoint x: 669, startPoint y: 576, endPoint x: 1064, endPoint y: 468, distance: 409.5
click at [1076, 470] on div at bounding box center [1041, 495] width 916 height 570
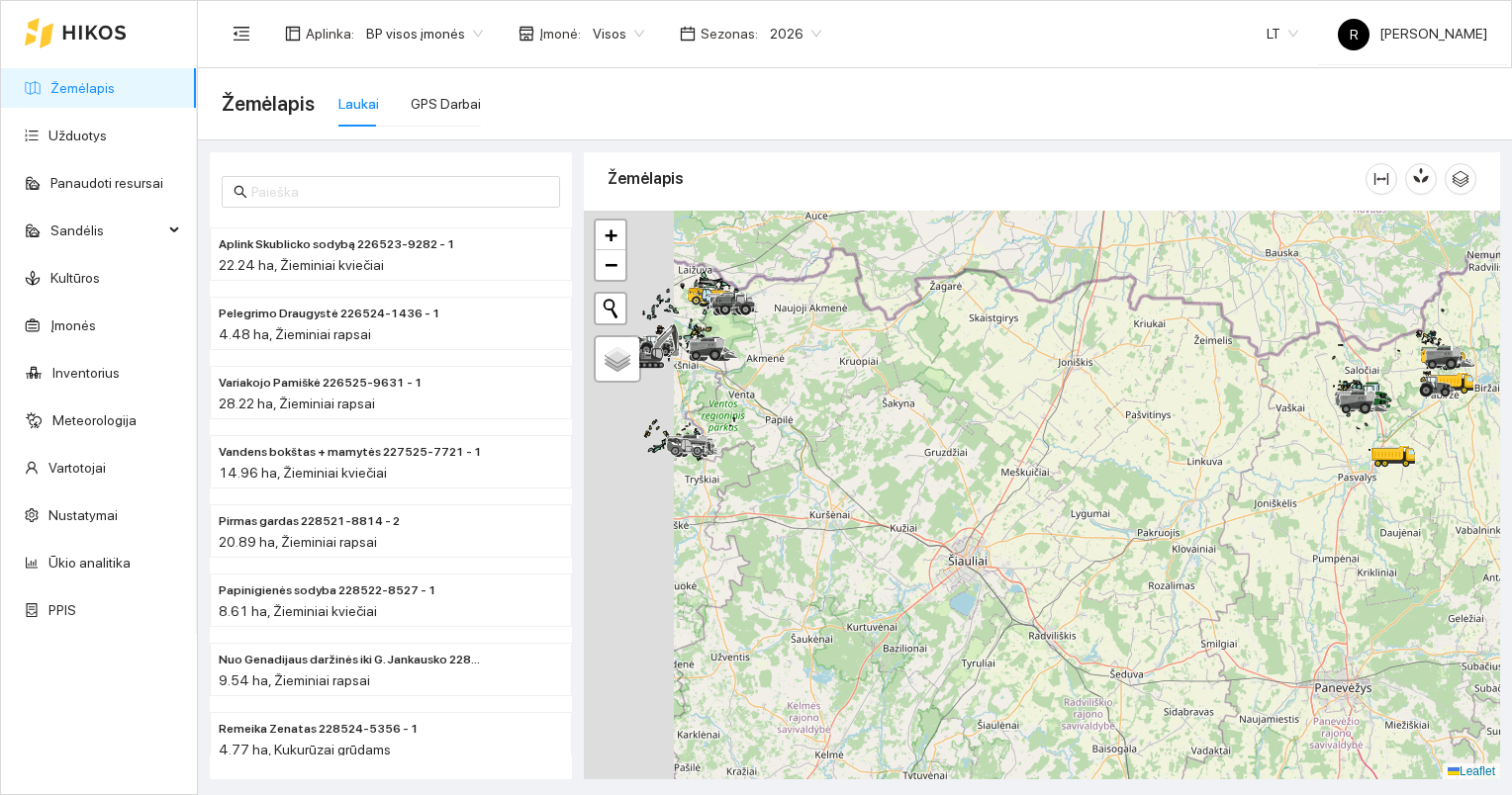
drag, startPoint x: 881, startPoint y: 491, endPoint x: 1116, endPoint y: 484, distance: 235.1
click at [1109, 488] on div at bounding box center [1041, 495] width 916 height 570
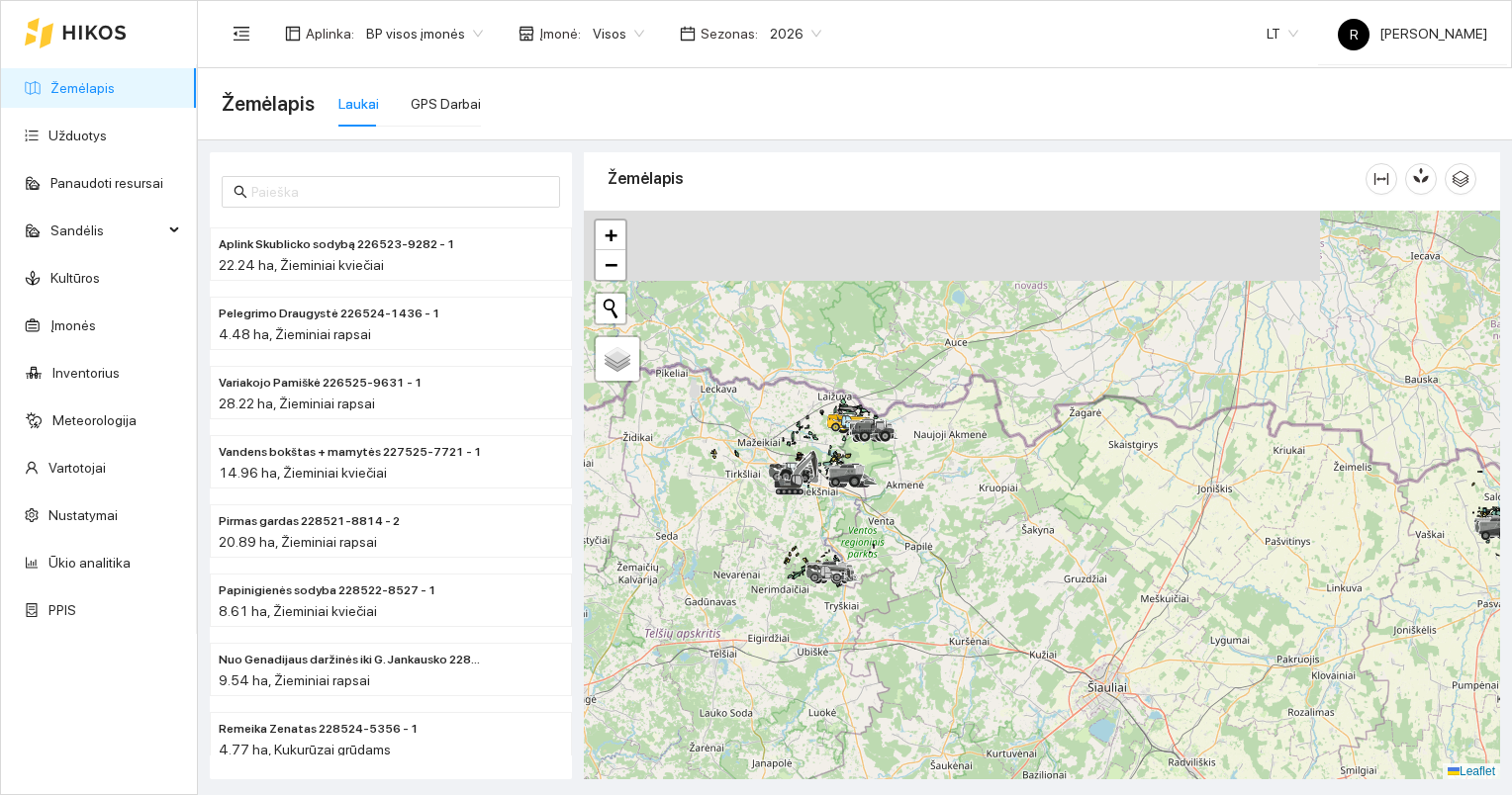
drag, startPoint x: 878, startPoint y: 500, endPoint x: 936, endPoint y: 654, distance: 164.6
click at [936, 664] on div at bounding box center [1041, 495] width 916 height 570
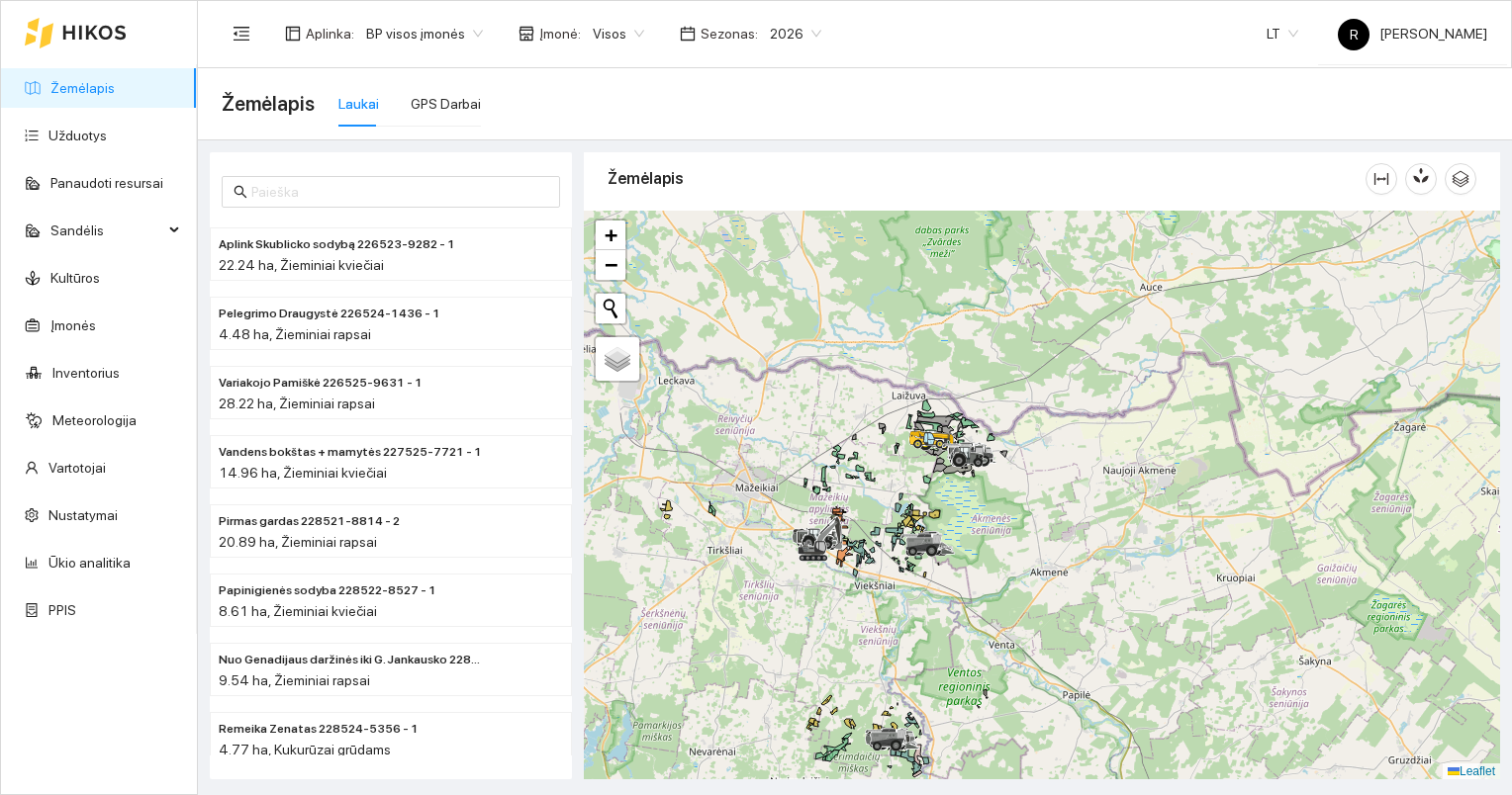
drag, startPoint x: 894, startPoint y: 469, endPoint x: 899, endPoint y: 653, distance: 184.1
click at [898, 656] on div at bounding box center [1041, 495] width 916 height 570
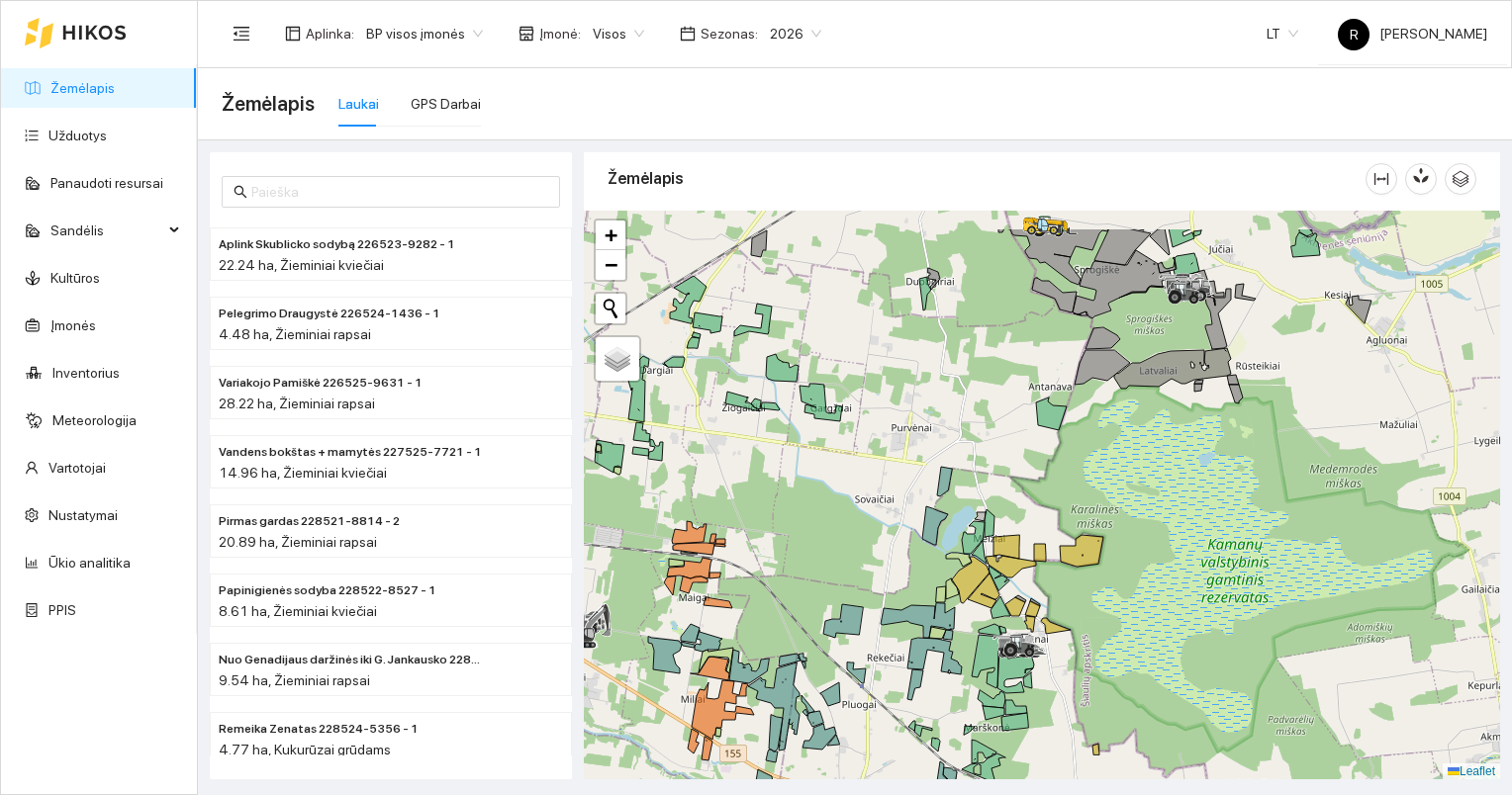
drag, startPoint x: 905, startPoint y: 536, endPoint x: 903, endPoint y: 704, distance: 168.0
click at [906, 638] on icon at bounding box center [918, 620] width 74 height 35
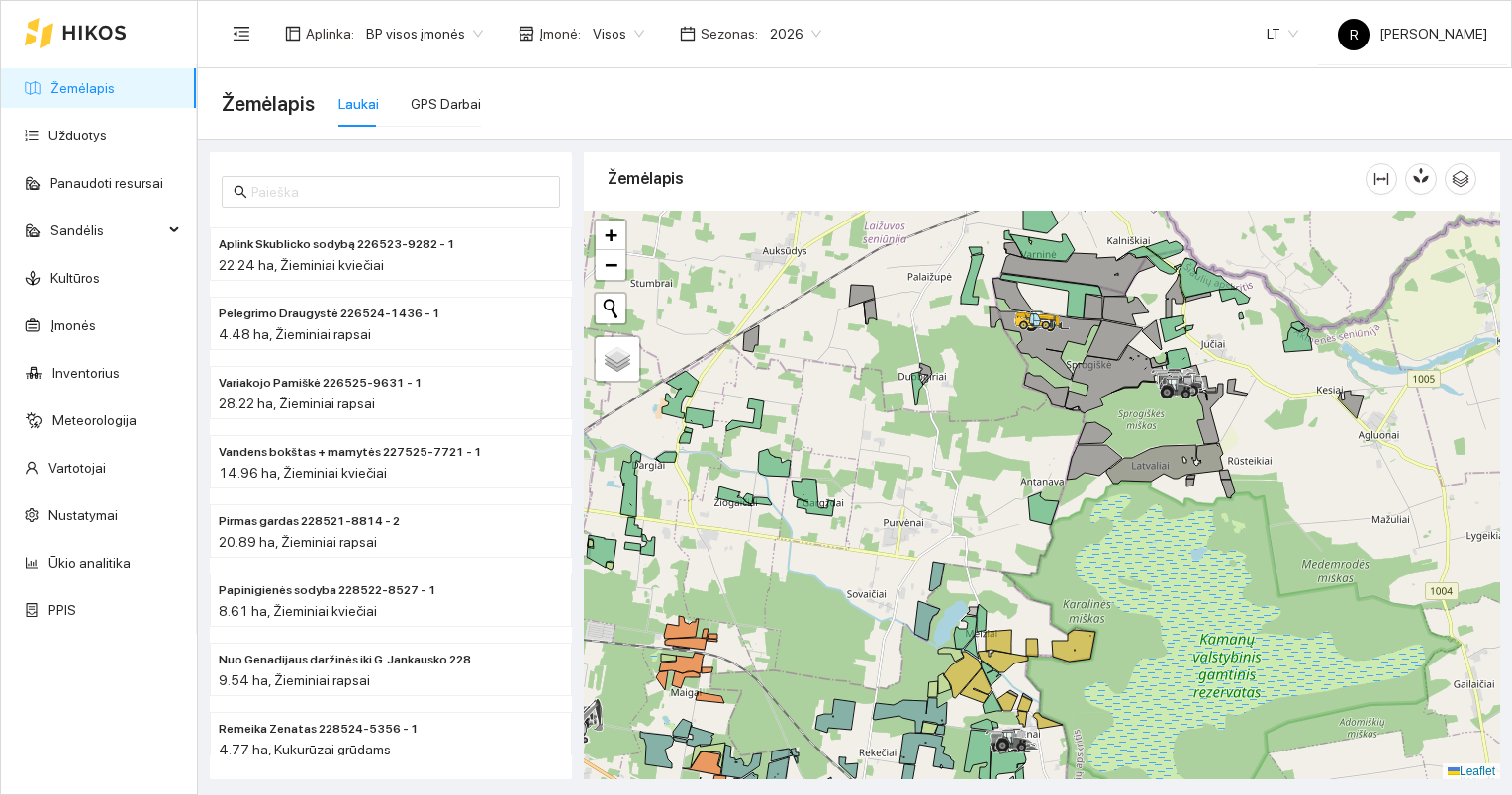
drag, startPoint x: 962, startPoint y: 639, endPoint x: 855, endPoint y: 527, distance: 154.9
click at [954, 616] on icon at bounding box center [965, 632] width 23 height 33
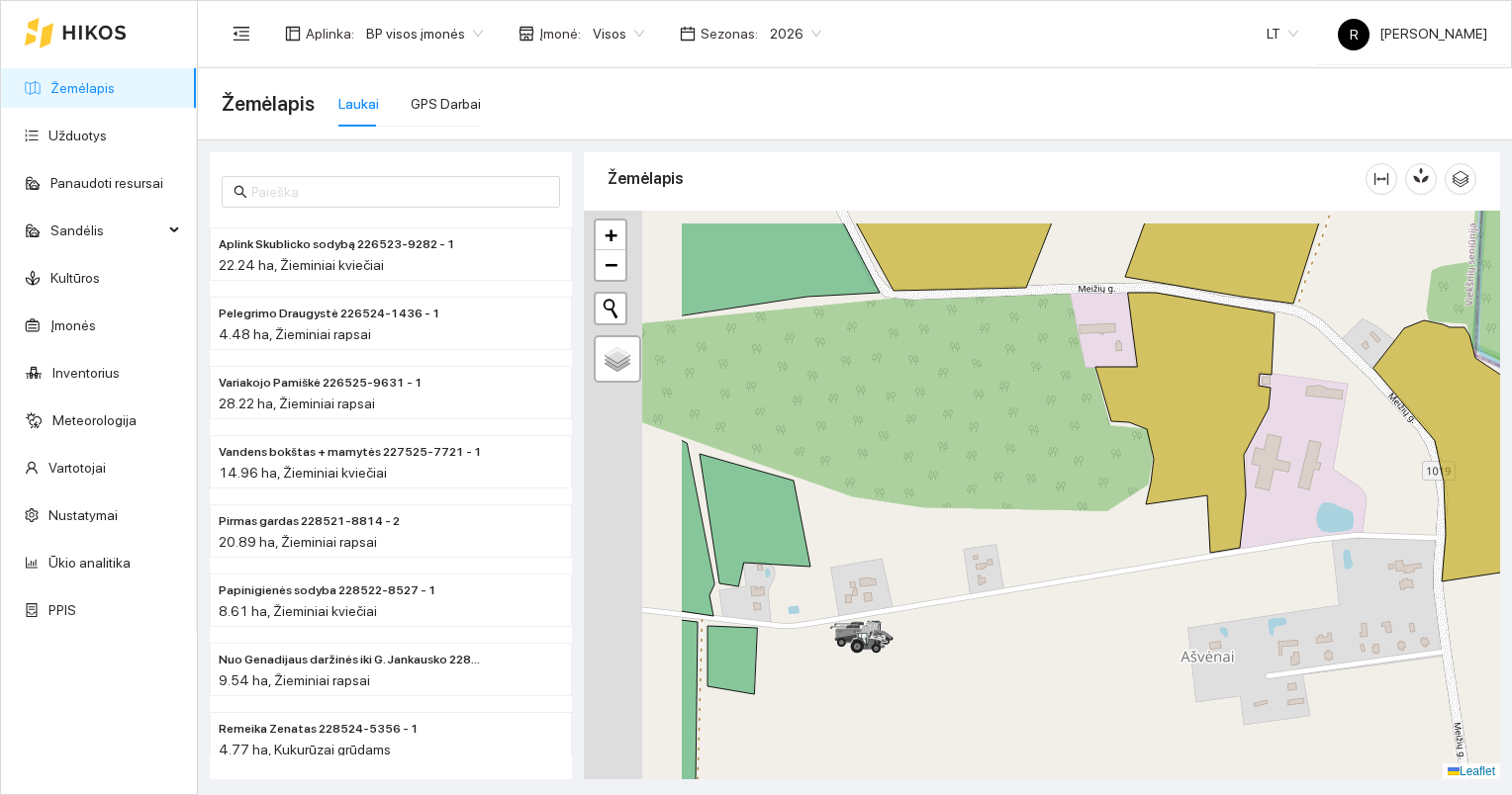
drag, startPoint x: 785, startPoint y: 597, endPoint x: 977, endPoint y: 657, distance: 201.2
click at [981, 662] on div at bounding box center [1041, 495] width 916 height 570
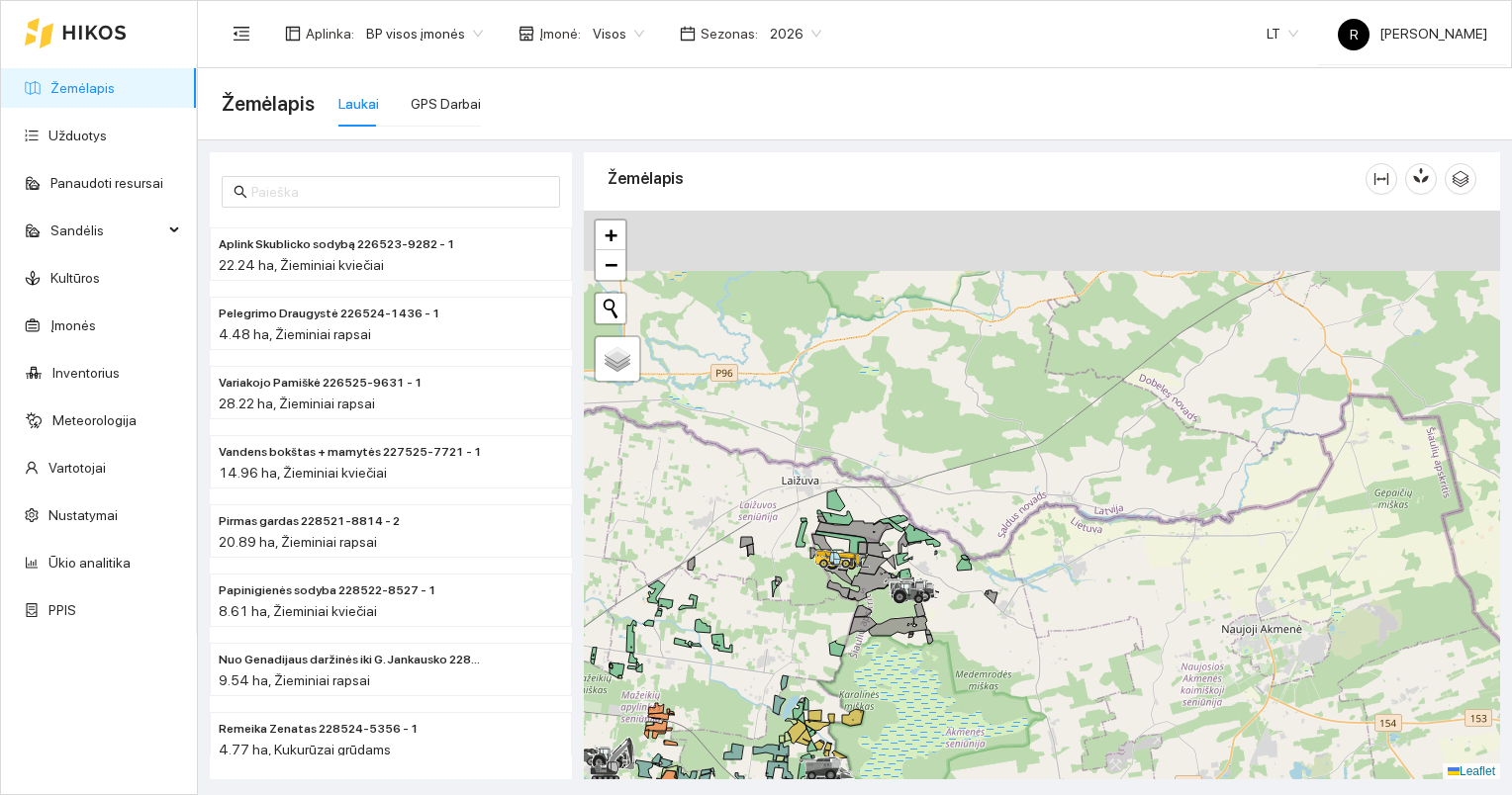
drag, startPoint x: 847, startPoint y: 442, endPoint x: 870, endPoint y: 675, distance: 234.1
click at [869, 677] on div at bounding box center [1041, 495] width 916 height 570
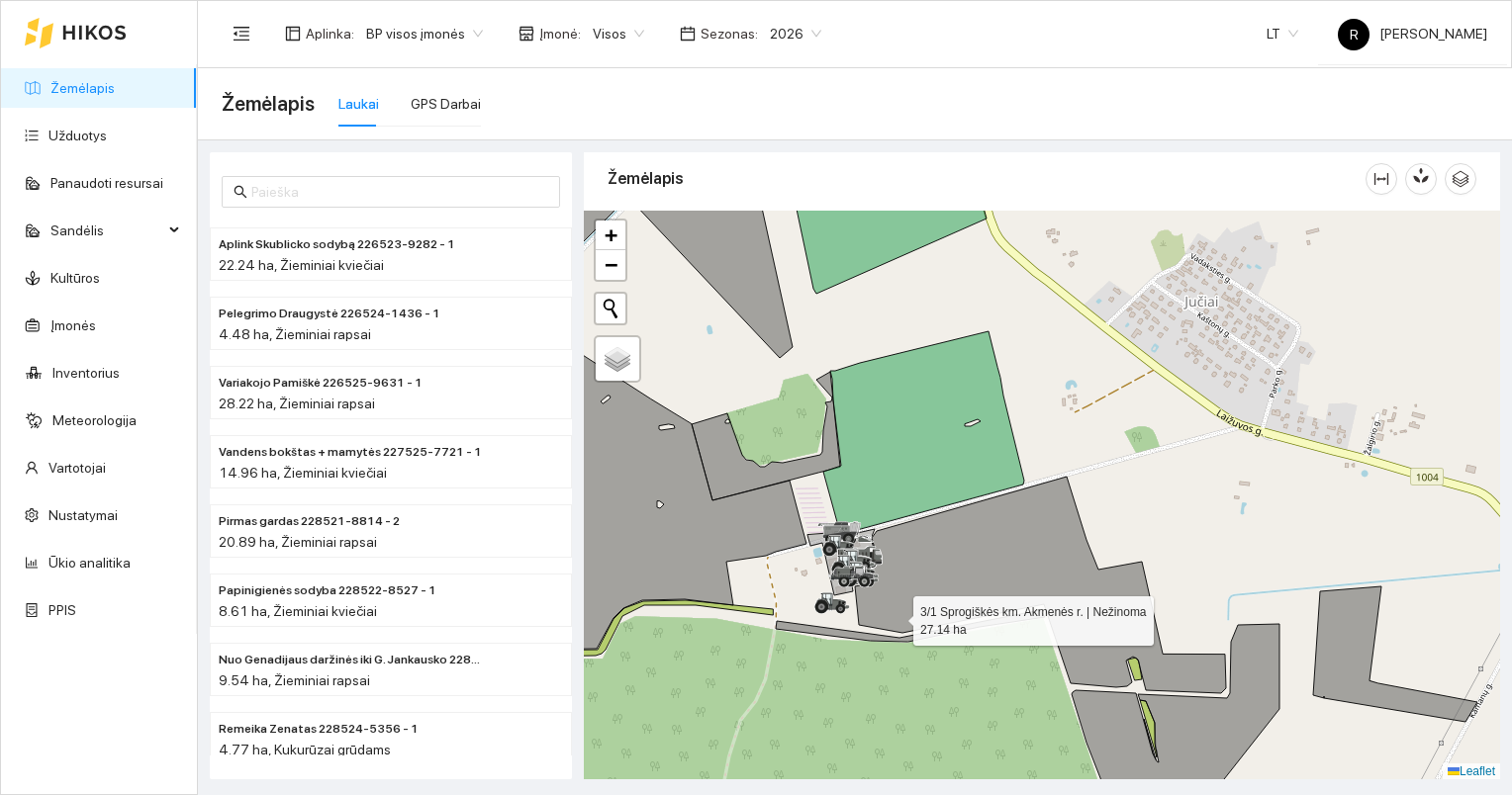
drag, startPoint x: 852, startPoint y: 576, endPoint x: 1049, endPoint y: 664, distance: 215.8
click at [1052, 665] on icon at bounding box center [1040, 584] width 371 height 217
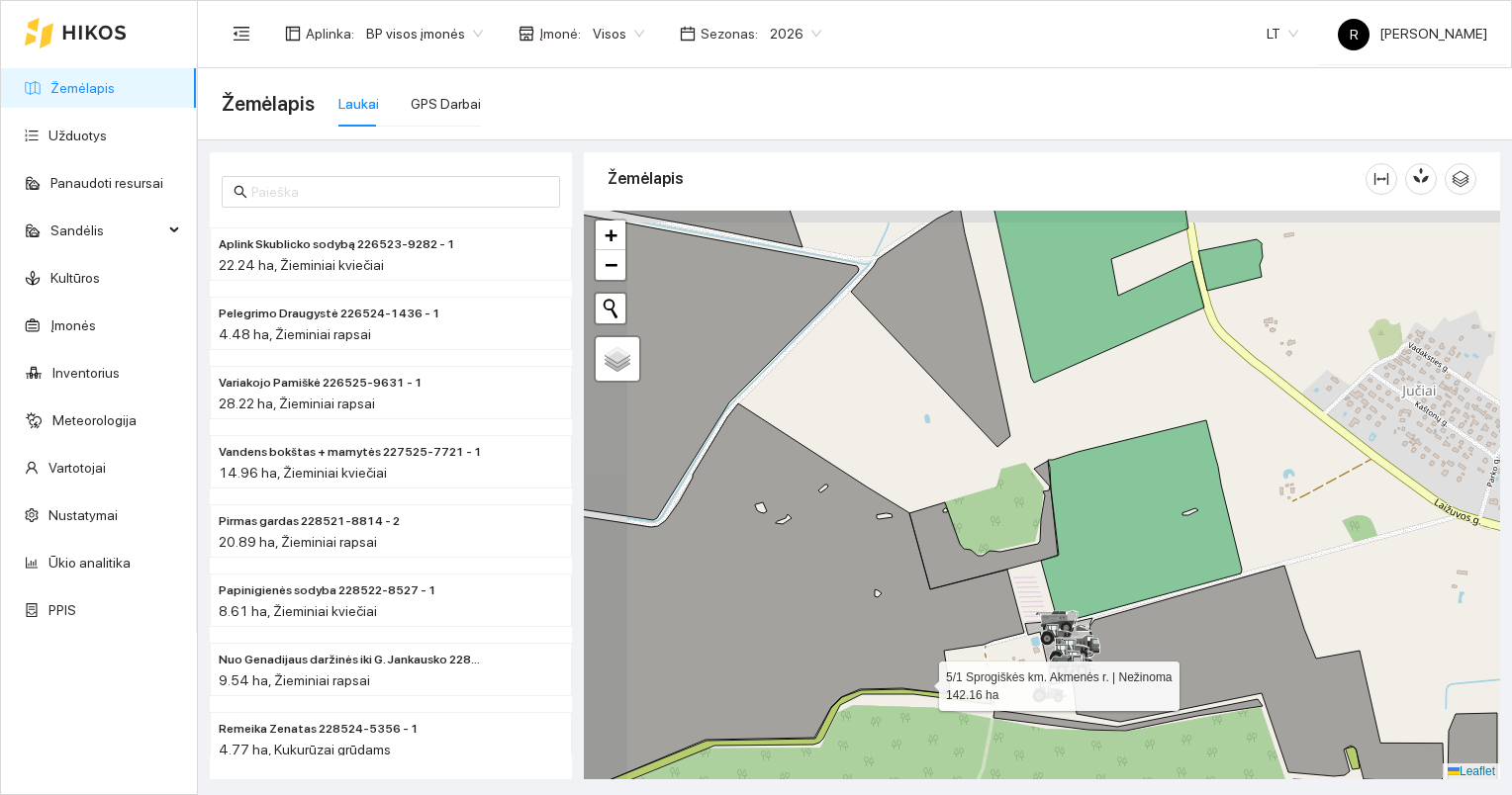
drag, startPoint x: 861, startPoint y: 646, endPoint x: 997, endPoint y: 696, distance: 144.9
click at [1001, 706] on icon at bounding box center [779, 633] width 489 height 460
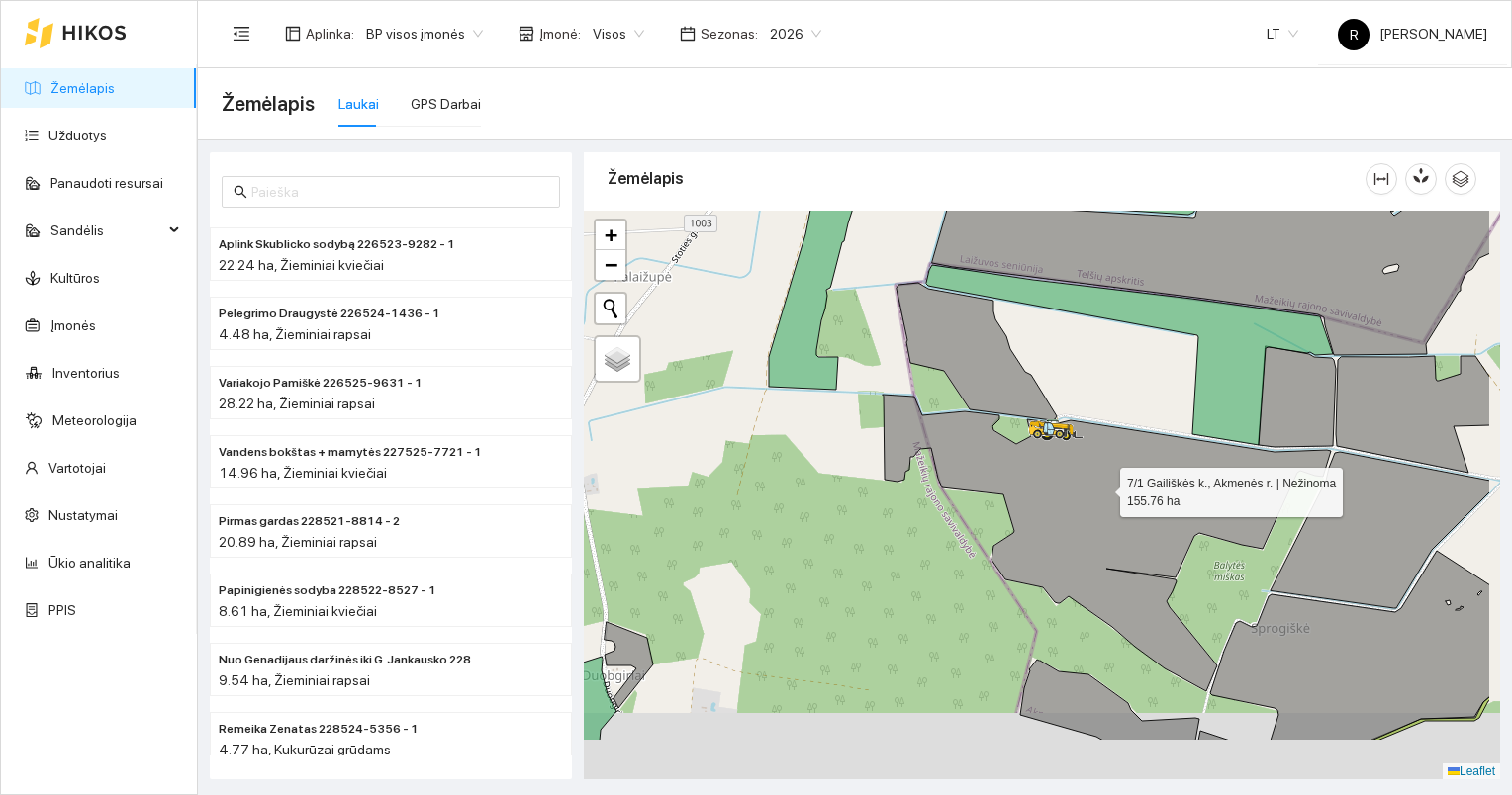
drag, startPoint x: 1220, startPoint y: 594, endPoint x: 994, endPoint y: 442, distance: 272.4
click at [1021, 450] on icon at bounding box center [1107, 542] width 448 height 297
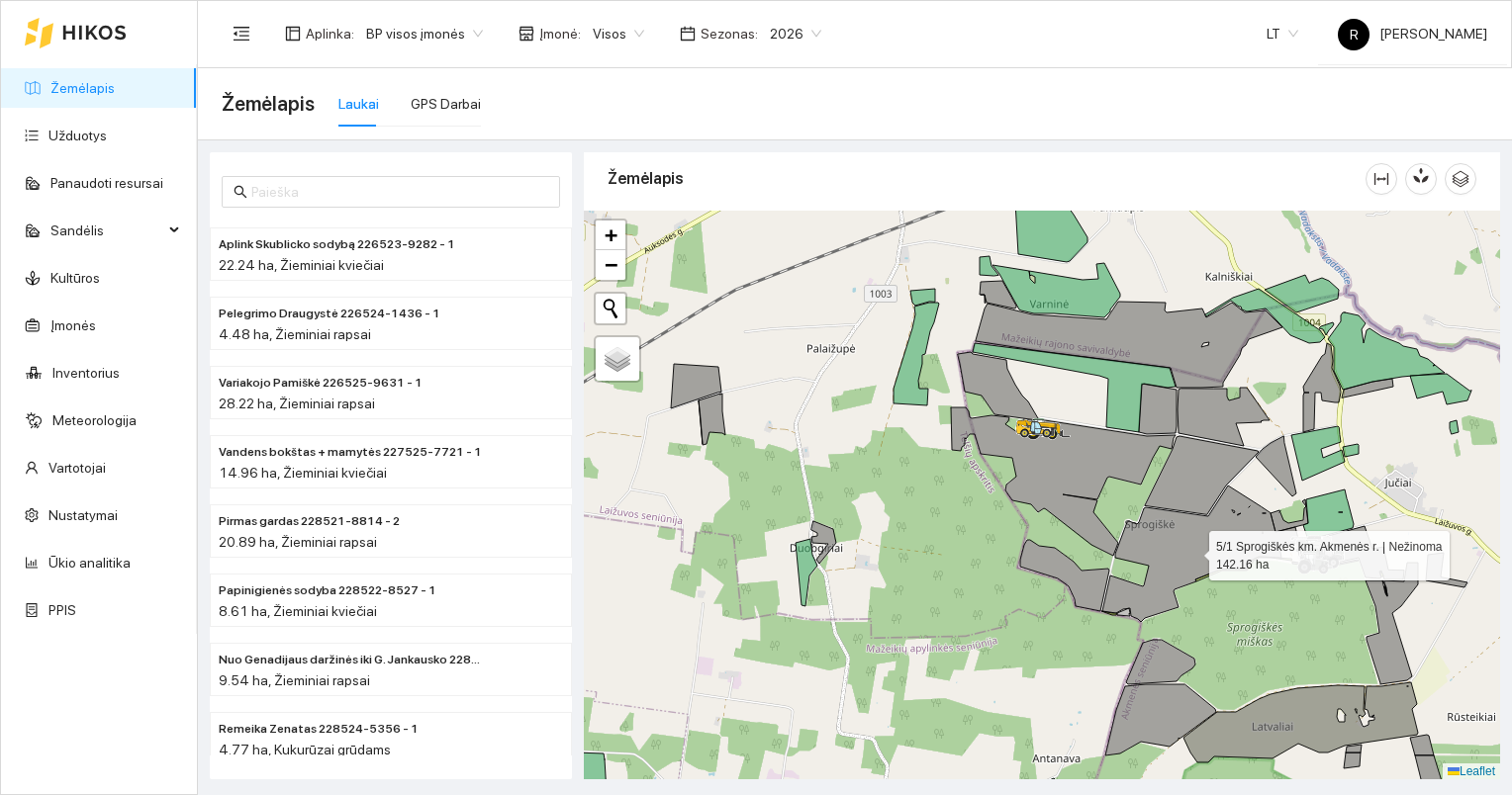
drag, startPoint x: 1210, startPoint y: 538, endPoint x: 1007, endPoint y: 519, distance: 203.9
click at [1102, 519] on icon at bounding box center [1199, 553] width 197 height 137
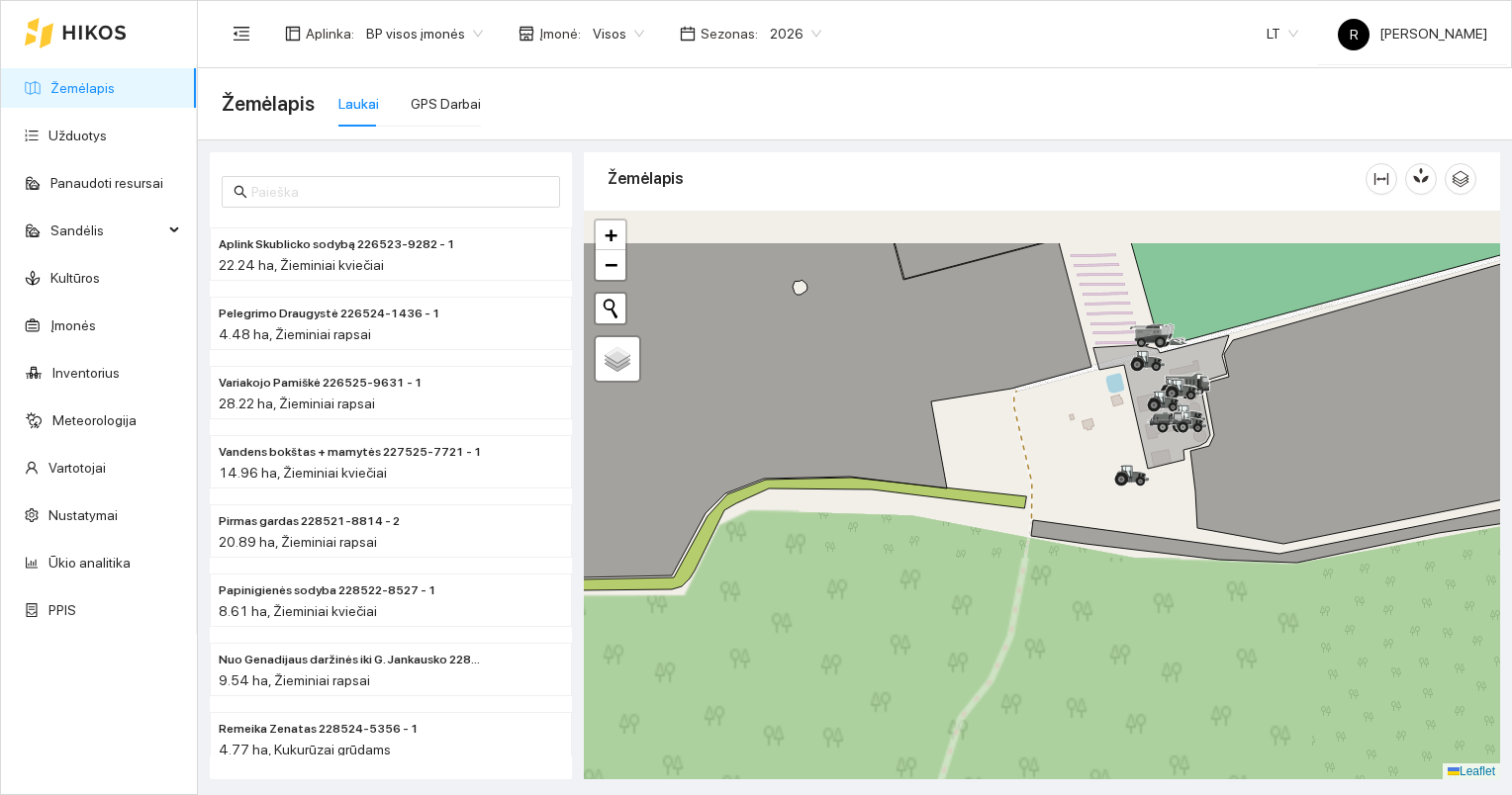
drag, startPoint x: 1187, startPoint y: 500, endPoint x: 1180, endPoint y: 581, distance: 81.3
click at [1180, 581] on div at bounding box center [1041, 495] width 916 height 570
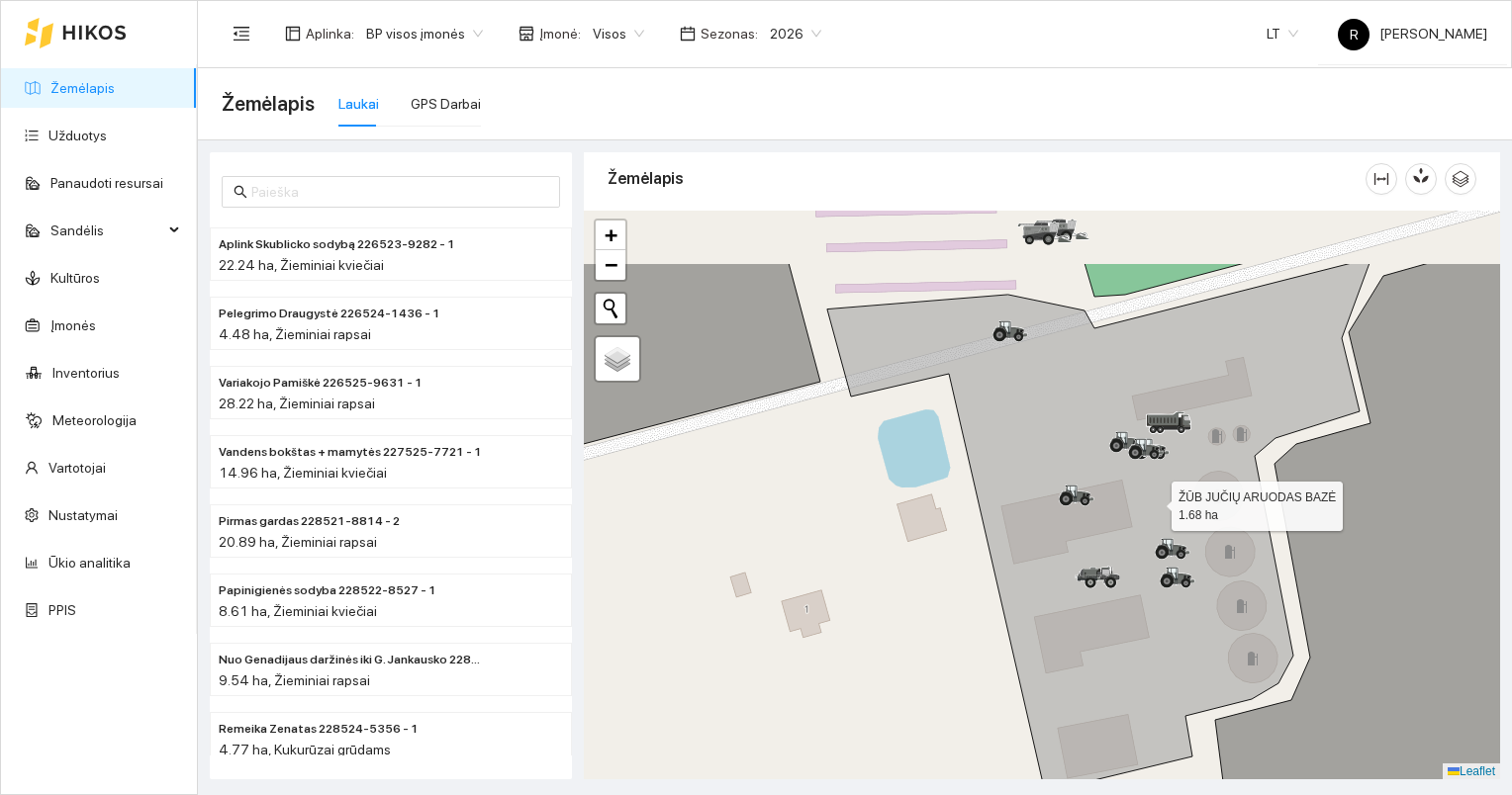
drag, startPoint x: 1120, startPoint y: 388, endPoint x: 1154, endPoint y: 503, distance: 119.9
click at [1154, 503] on icon at bounding box center [1098, 527] width 542 height 529
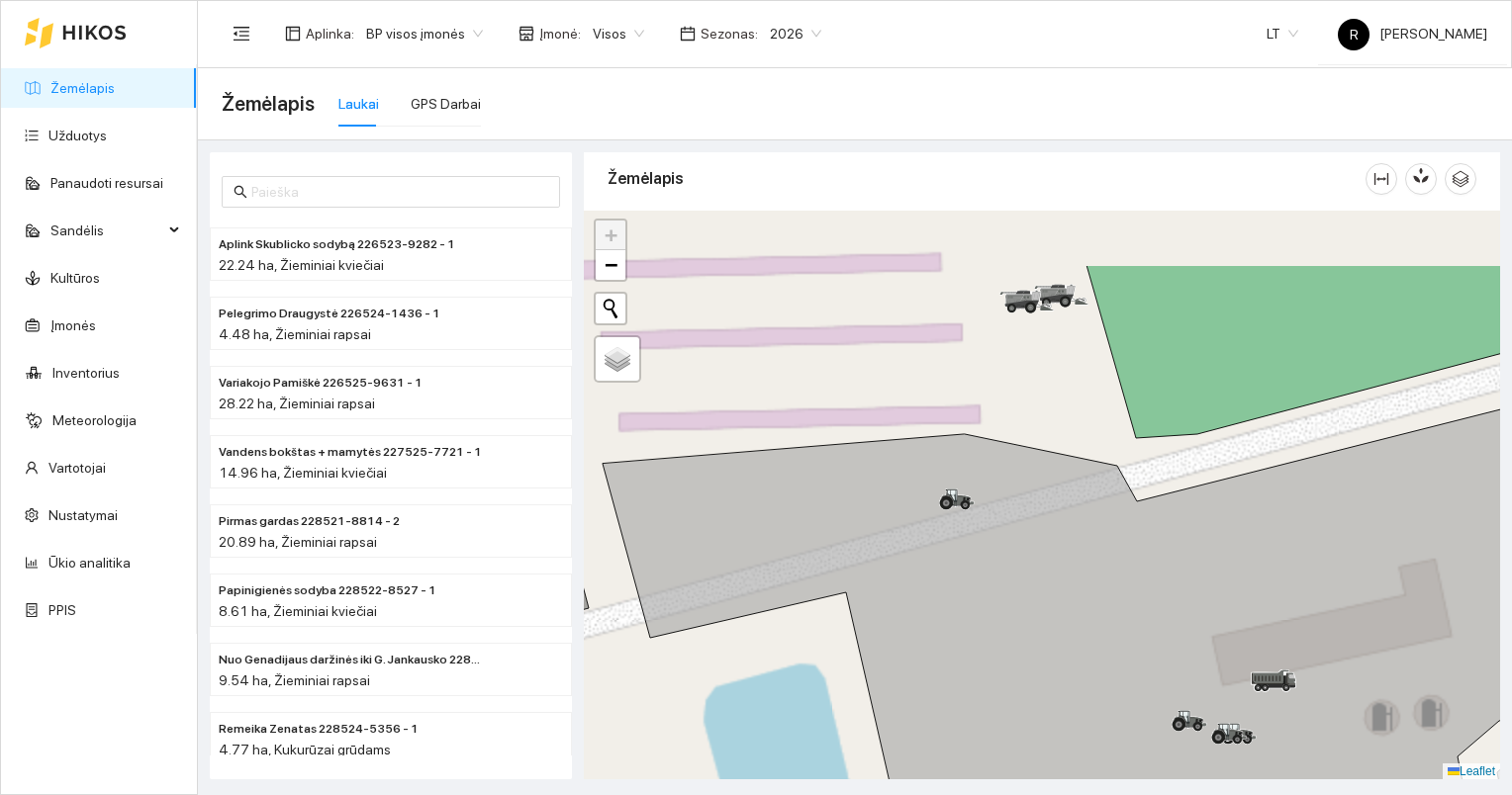
drag, startPoint x: 1100, startPoint y: 369, endPoint x: 1126, endPoint y: 429, distance: 65.4
click at [1134, 467] on div at bounding box center [1041, 495] width 916 height 570
